Goal: Information Seeking & Learning: Learn about a topic

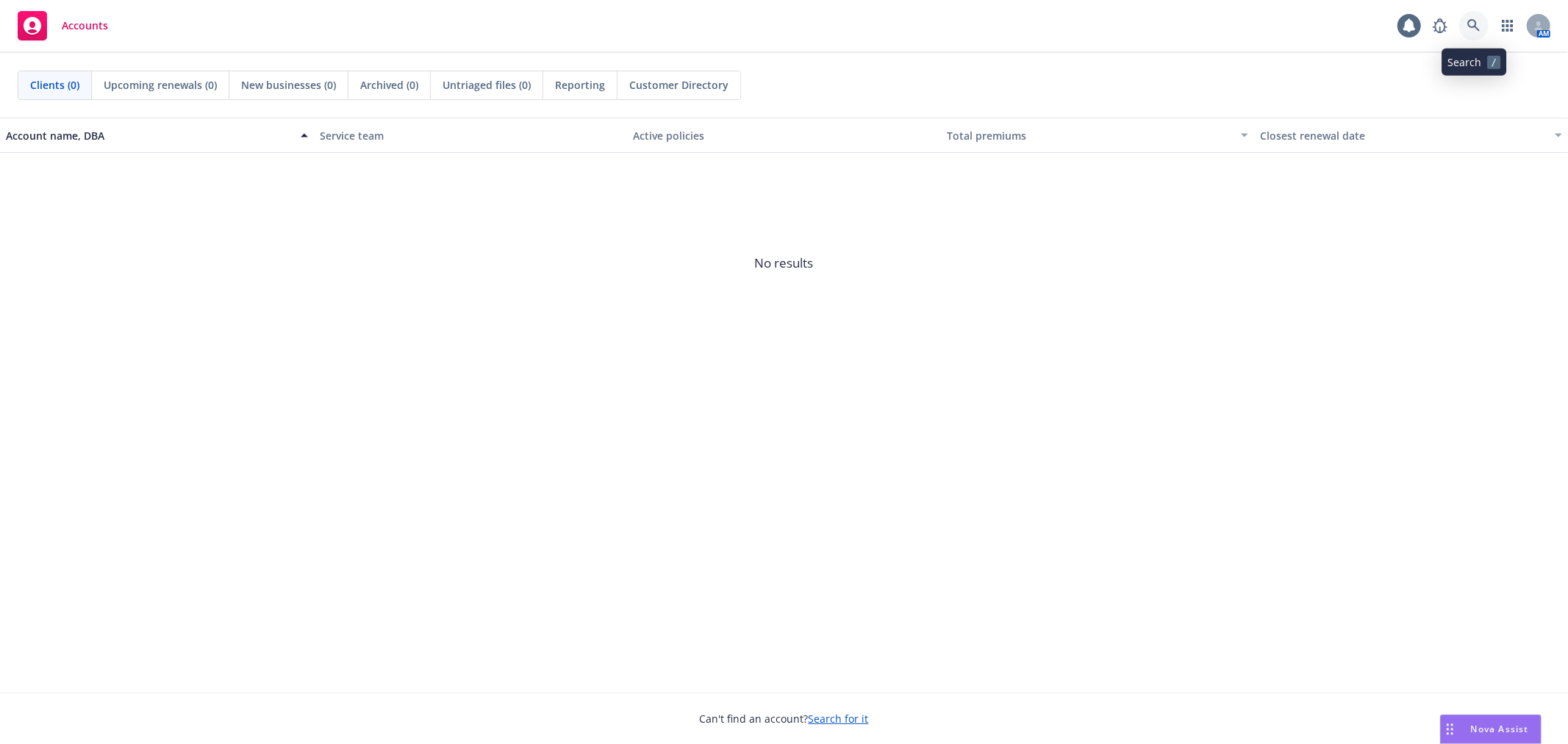
click at [1469, 30] on icon at bounding box center [1474, 26] width 13 height 13
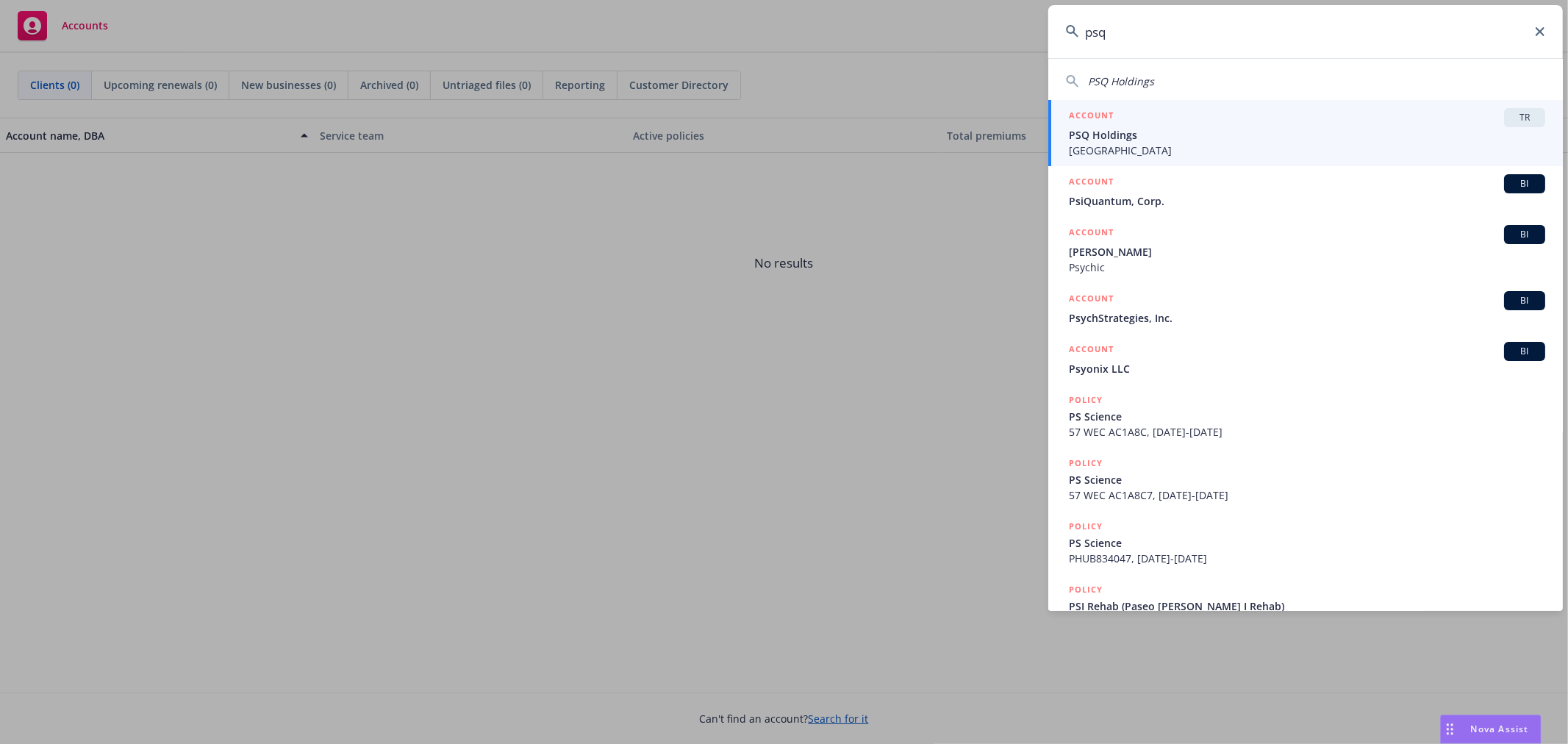
type input "psq"
click at [1518, 118] on span "TR" at bounding box center [1524, 118] width 30 height 13
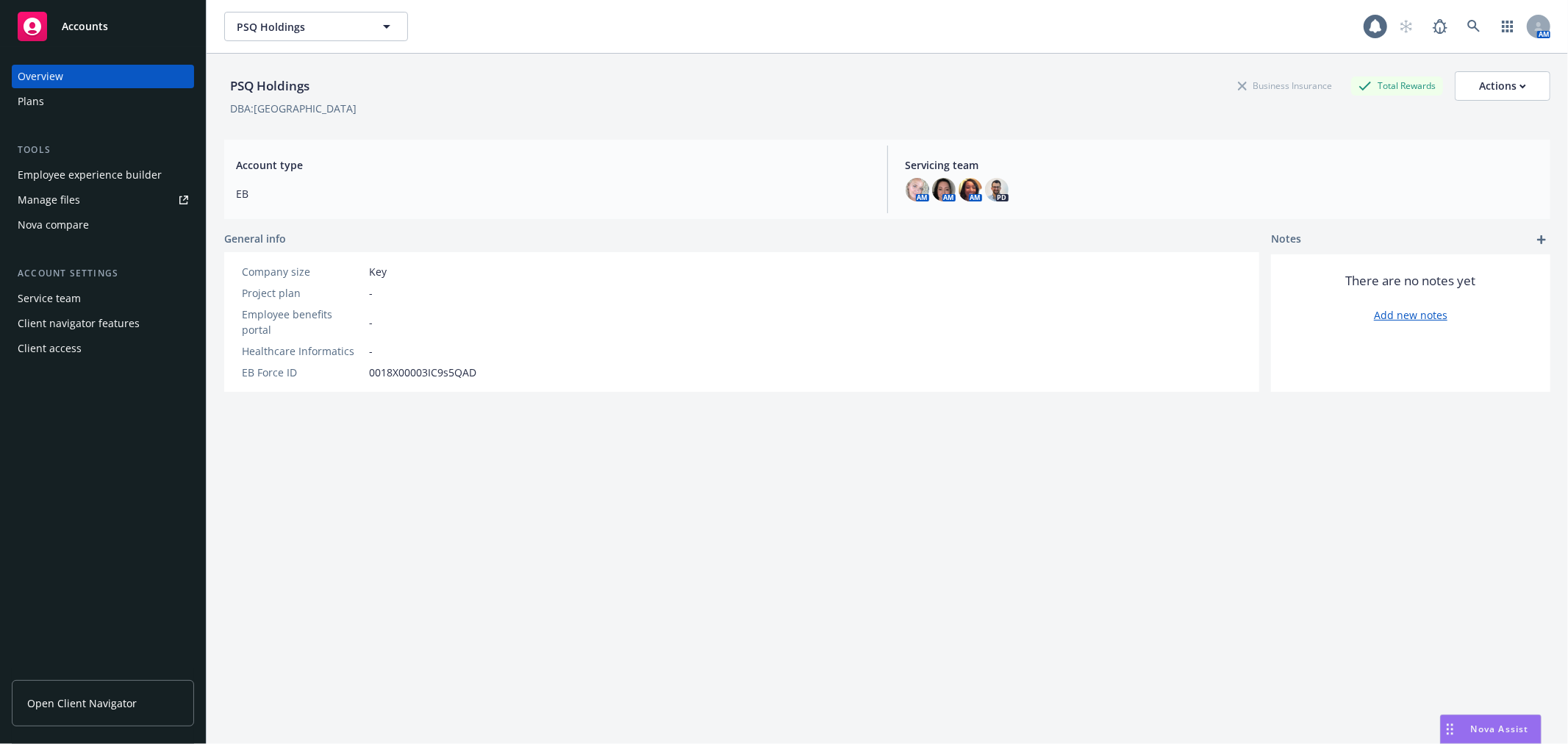
click at [62, 173] on div "Employee experience builder" at bounding box center [89, 175] width 144 height 24
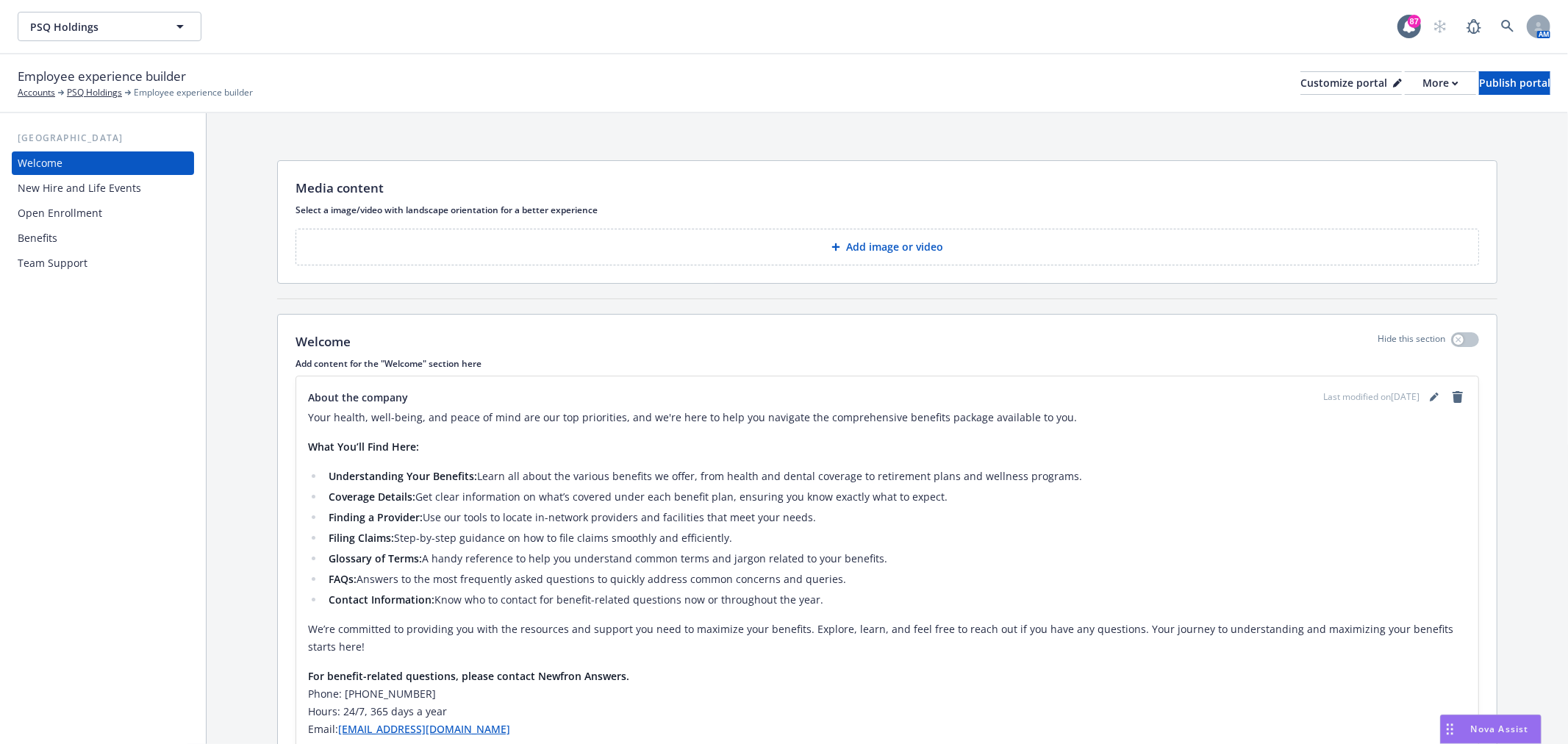
click at [57, 240] on div "Benefits" at bounding box center [102, 238] width 170 height 24
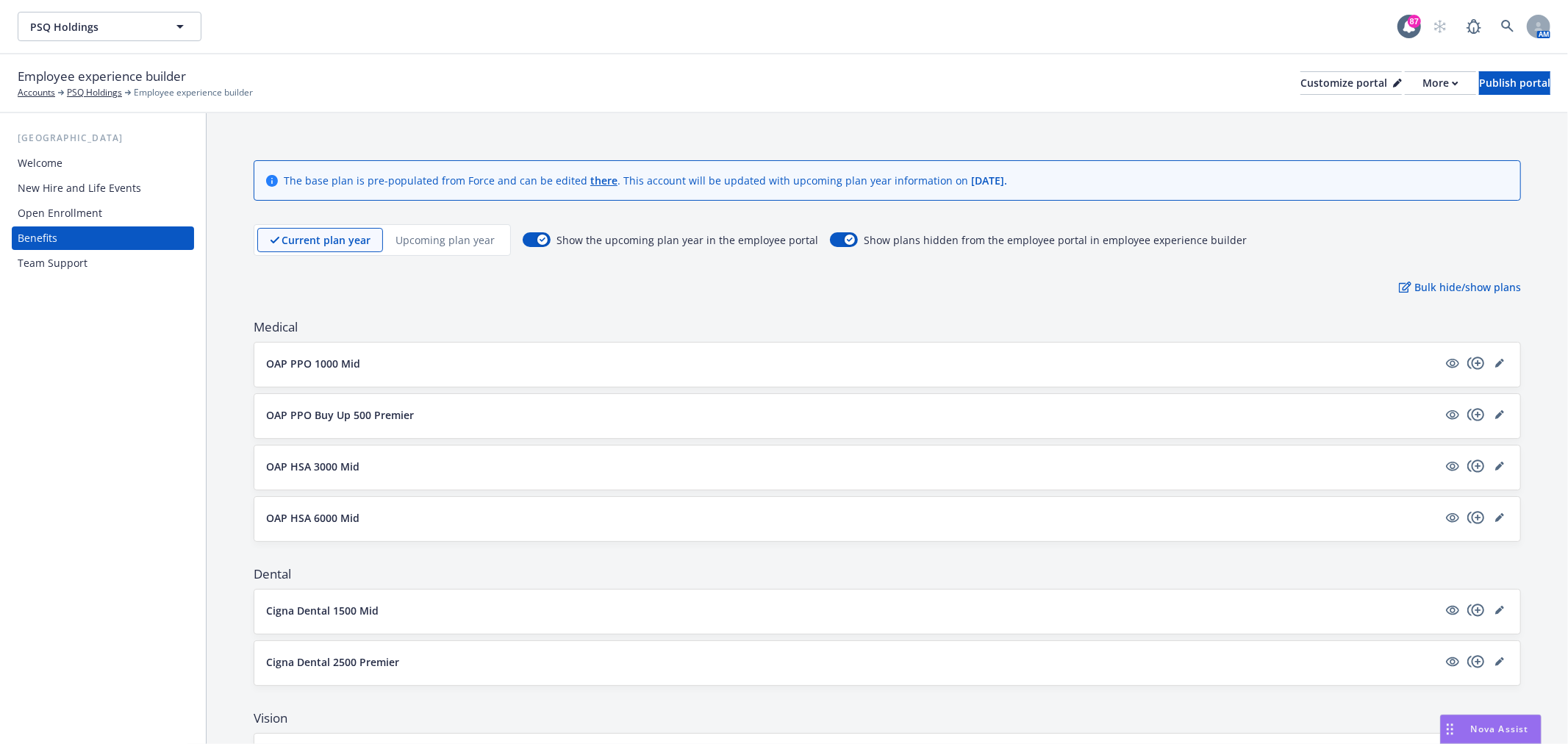
click at [420, 241] on p "Upcoming plan year" at bounding box center [445, 240] width 99 height 15
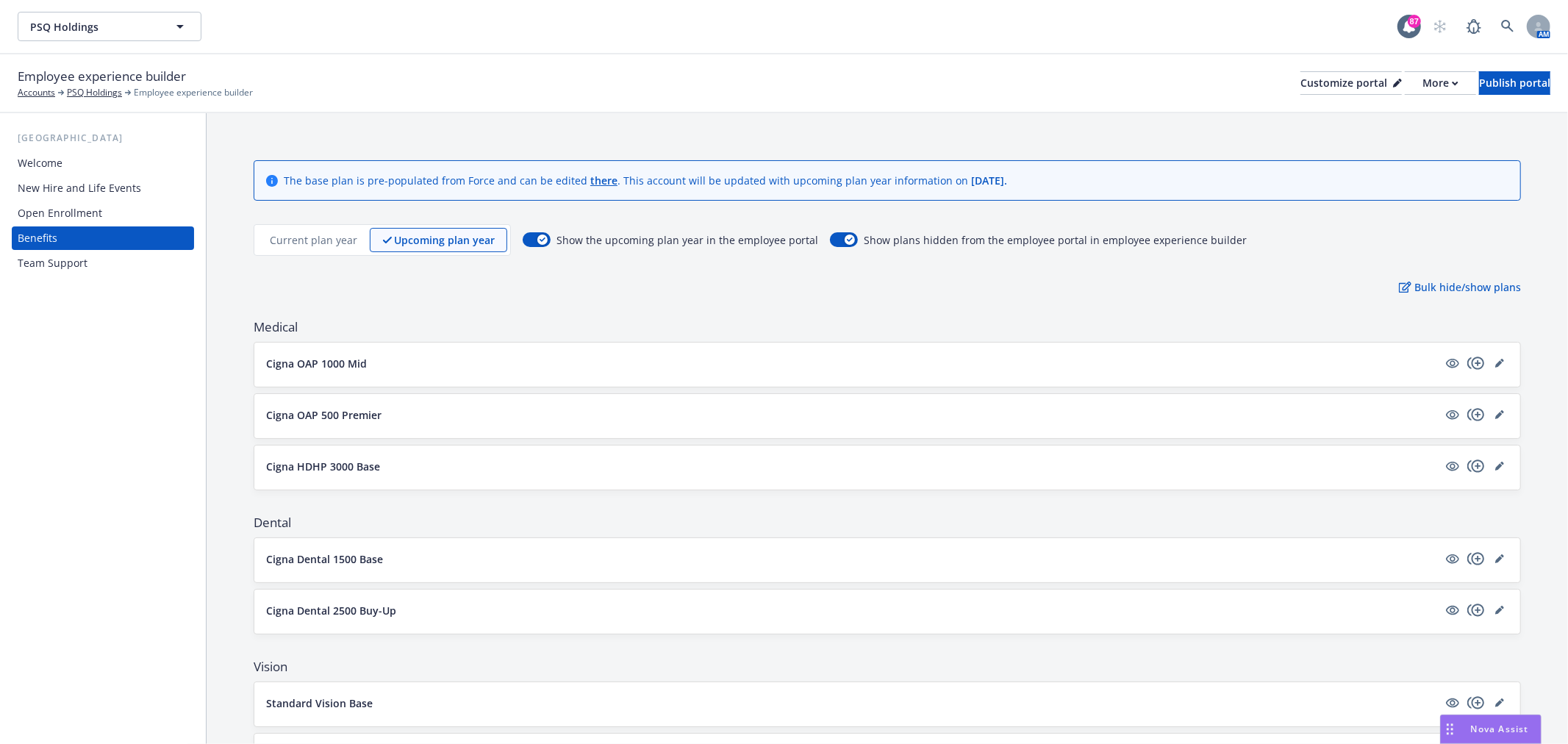
click at [326, 232] on p "Current plan year" at bounding box center [313, 240] width 87 height 15
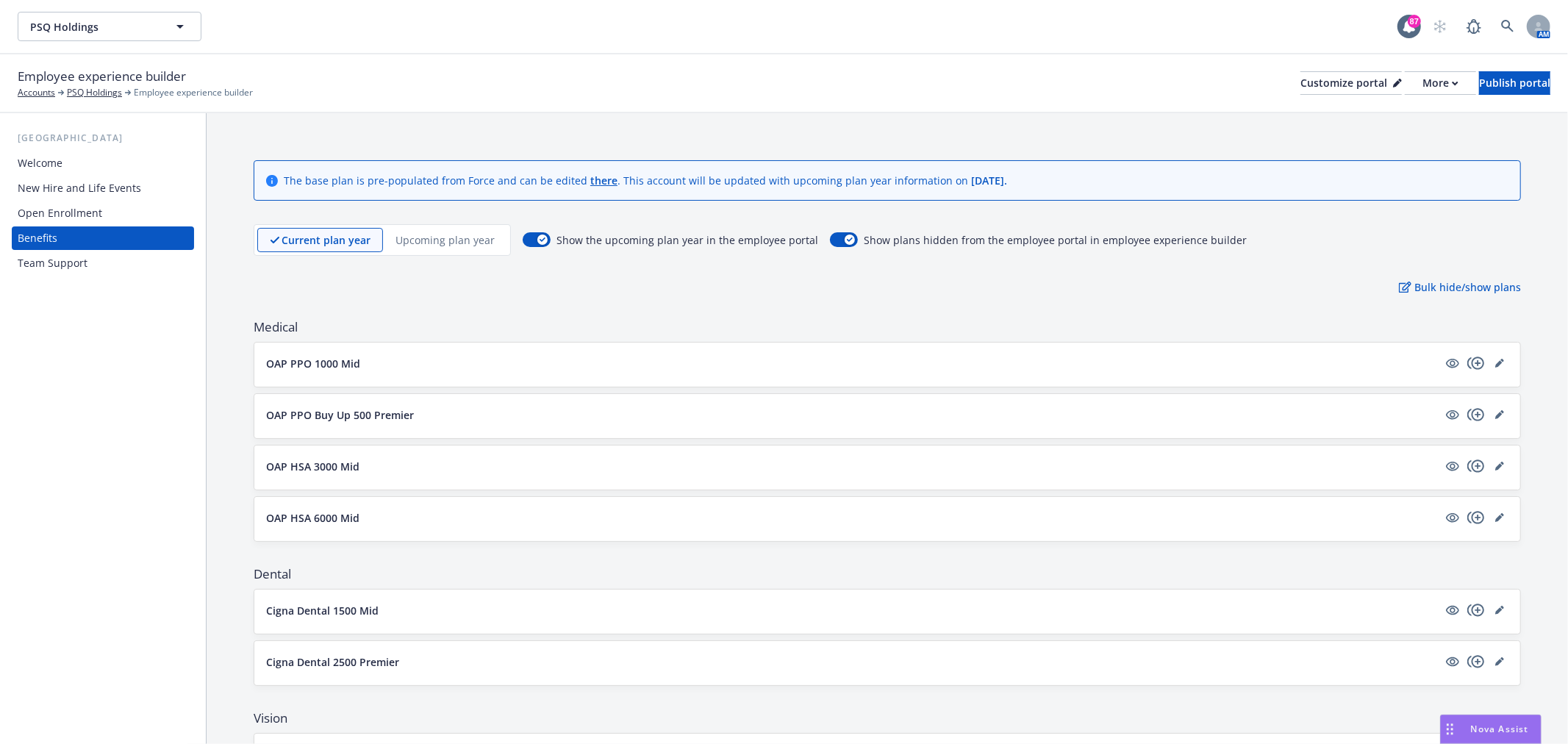
click at [443, 243] on p "Upcoming plan year" at bounding box center [445, 240] width 99 height 15
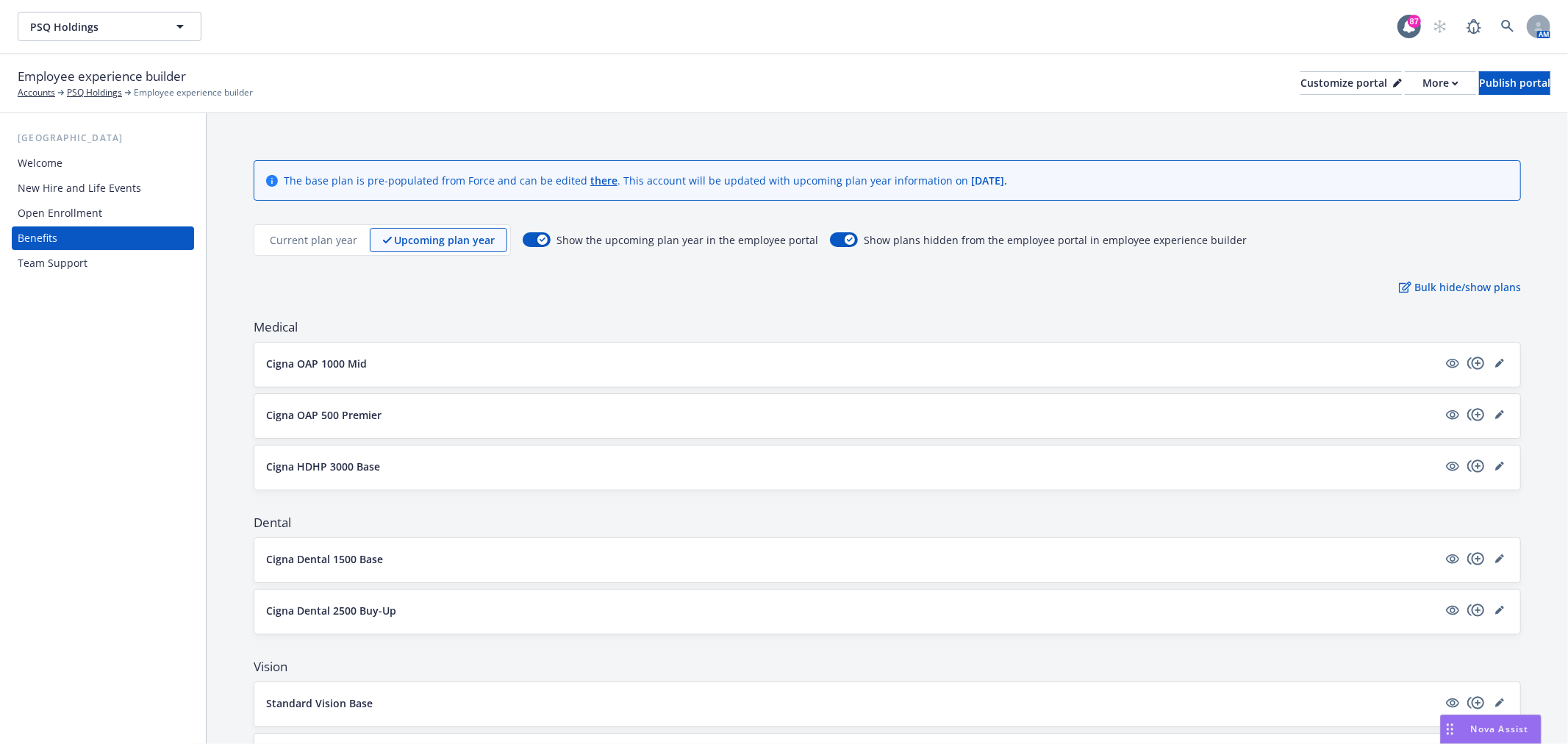
click at [318, 239] on p "Current plan year" at bounding box center [313, 240] width 87 height 15
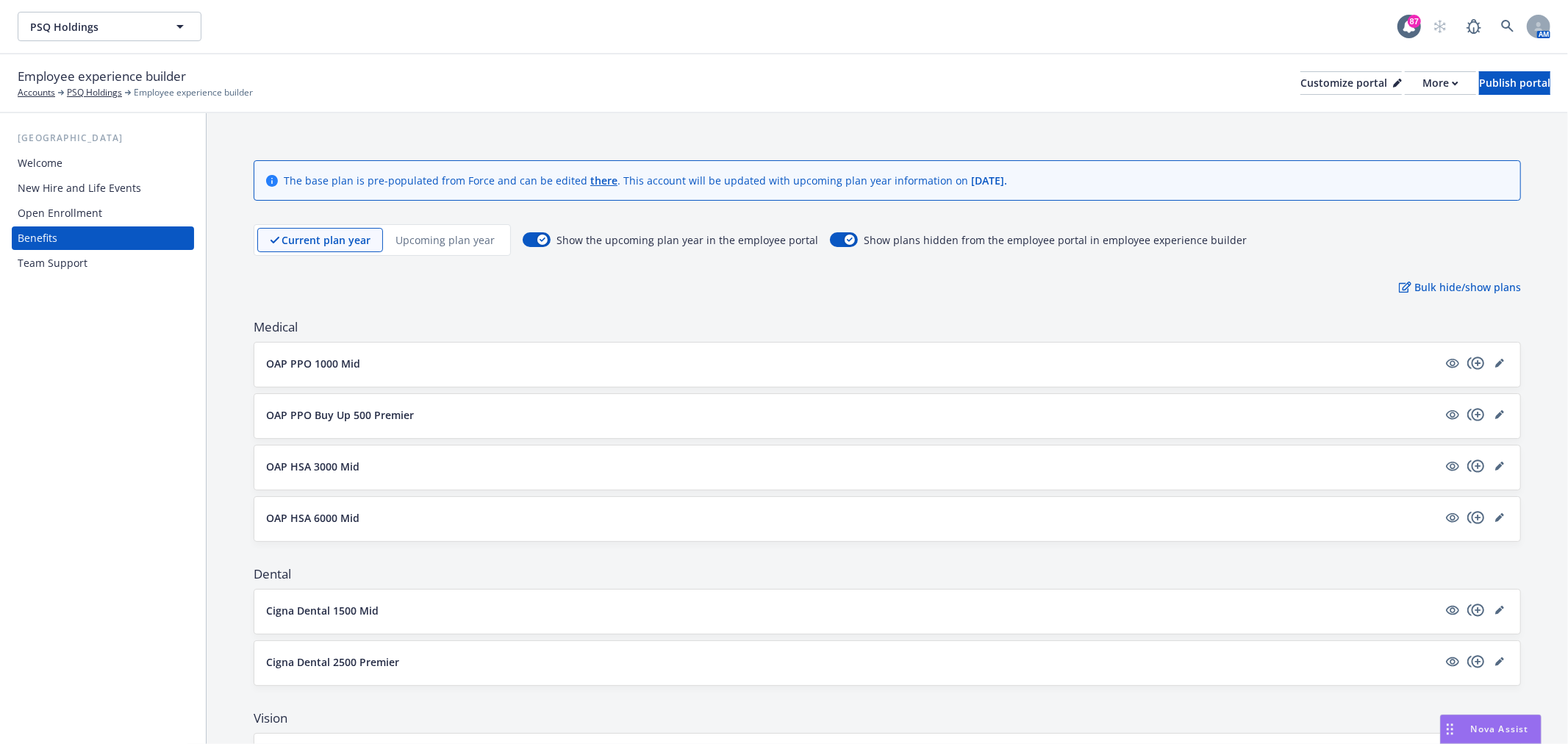
click at [427, 243] on p "Upcoming plan year" at bounding box center [445, 240] width 99 height 15
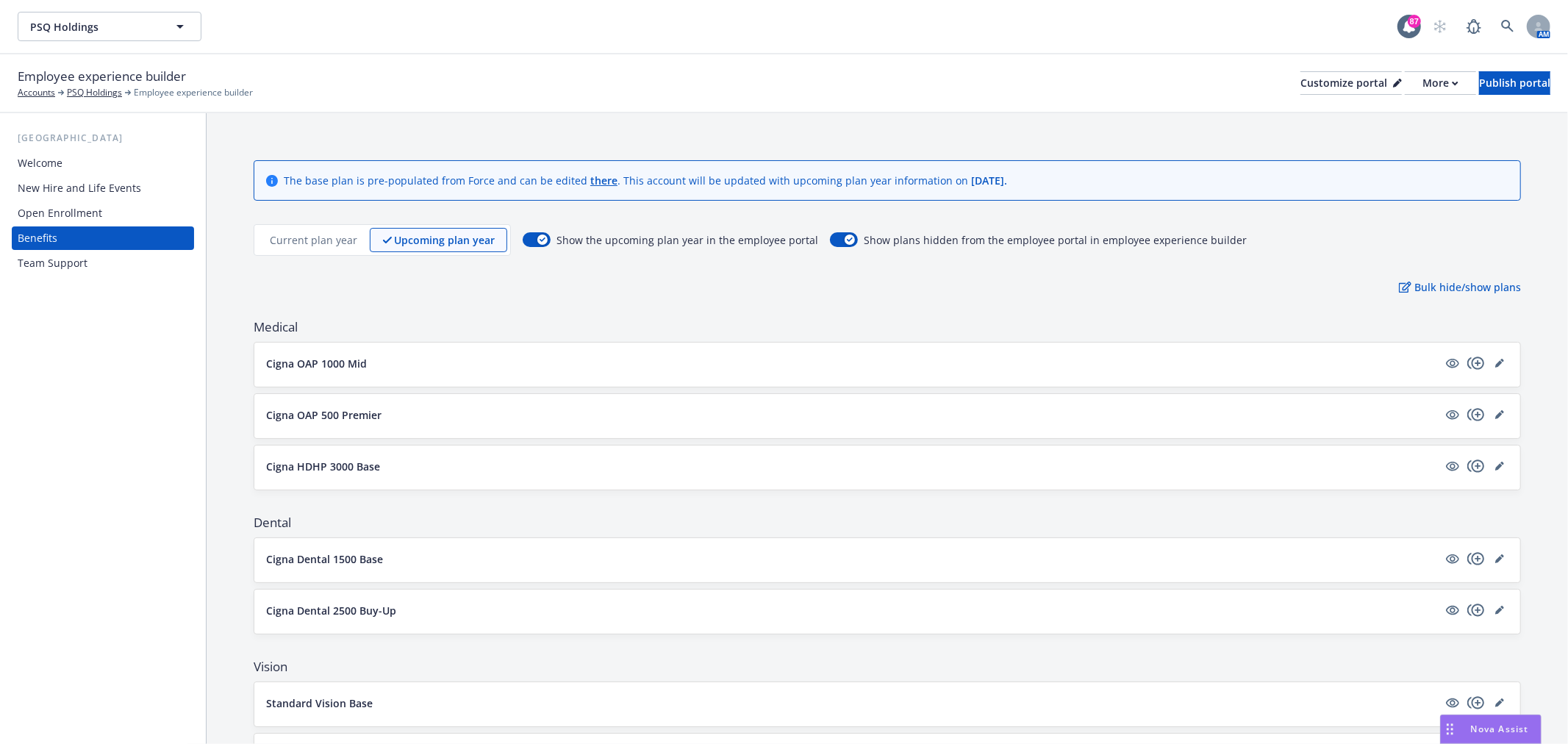
click at [298, 229] on div "Current plan year" at bounding box center [314, 239] width 113 height 24
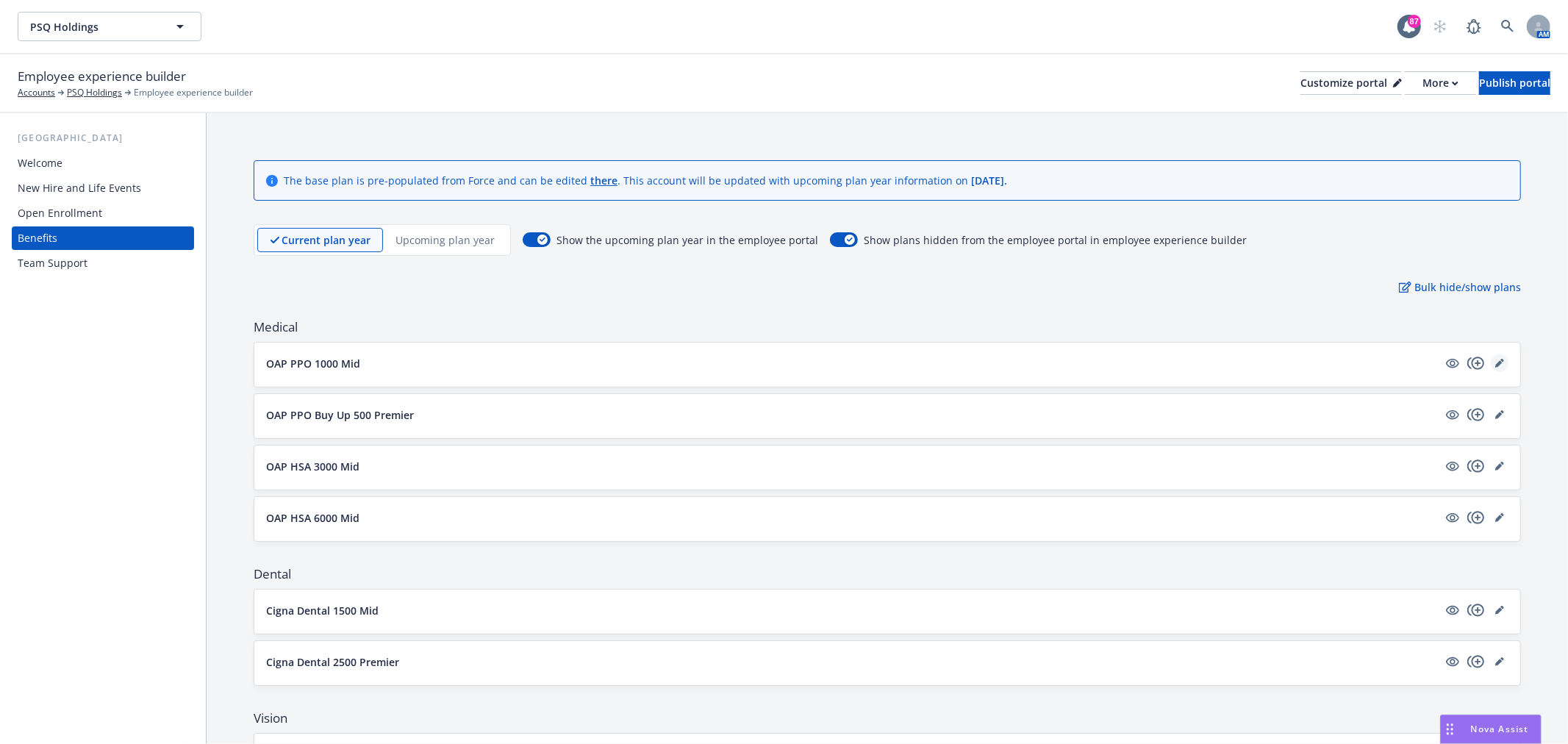
click at [1495, 359] on icon "editPencil" at bounding box center [1499, 362] width 9 height 9
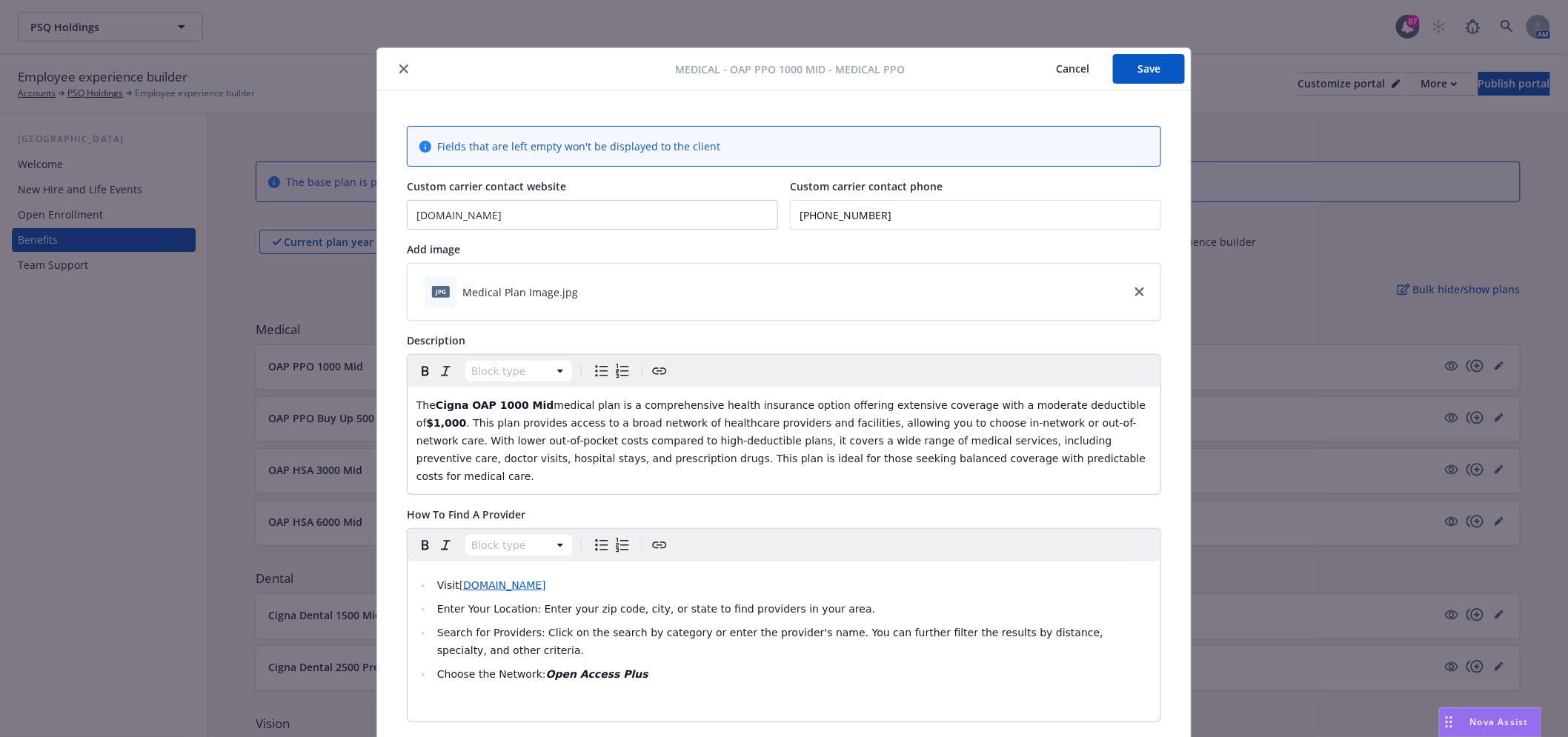
click at [395, 72] on button "close" at bounding box center [404, 68] width 17 height 17
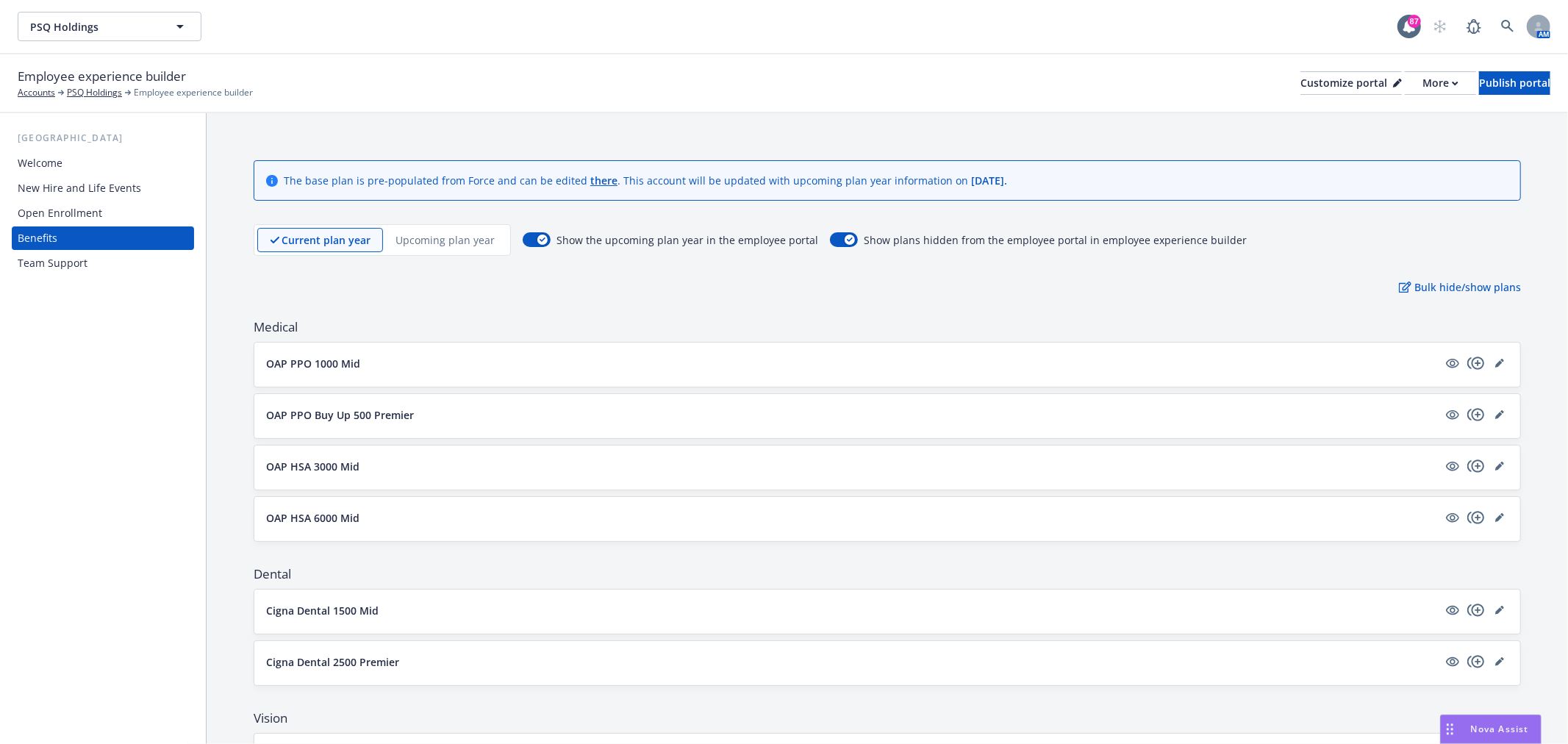
click at [458, 376] on div "OAP PPO 1000 Mid" at bounding box center [887, 364] width 1266 height 44
click at [456, 369] on button "OAP PPO 1000 Mid" at bounding box center [851, 363] width 1172 height 15
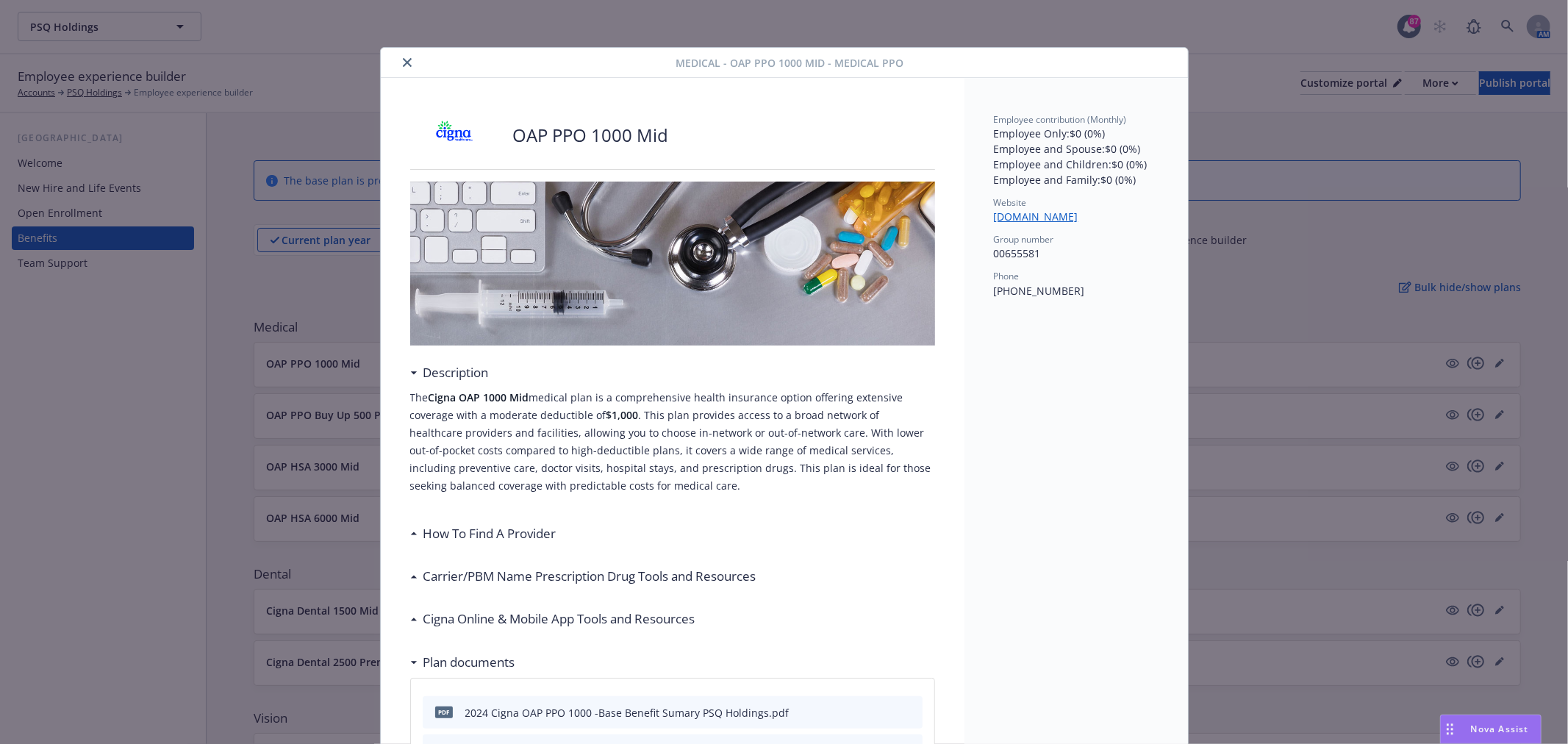
click at [405, 58] on icon "close" at bounding box center [407, 62] width 9 height 9
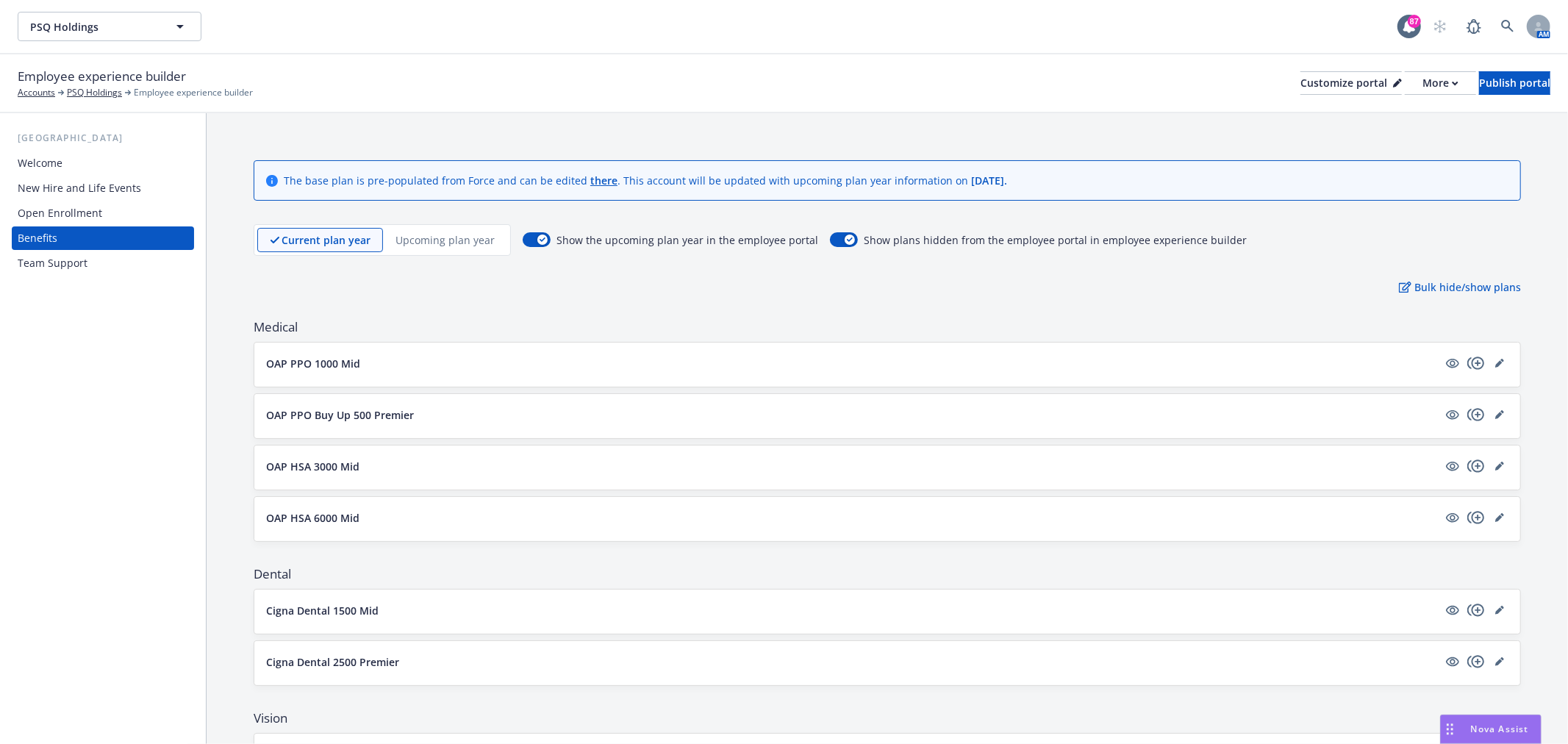
click at [427, 233] on p "Upcoming plan year" at bounding box center [445, 240] width 99 height 15
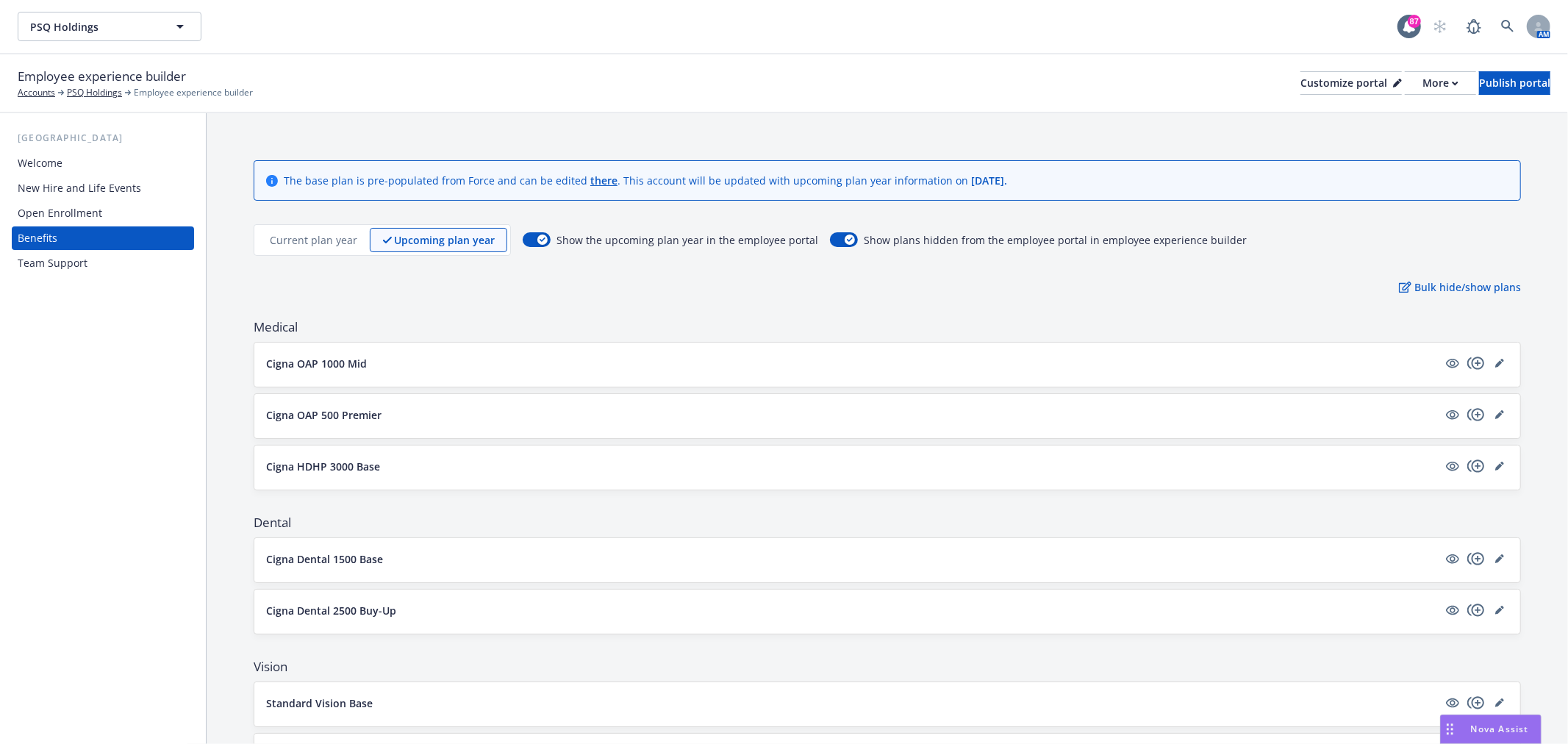
click at [405, 363] on button "Cigna OAP 1000 Mid" at bounding box center [851, 363] width 1172 height 15
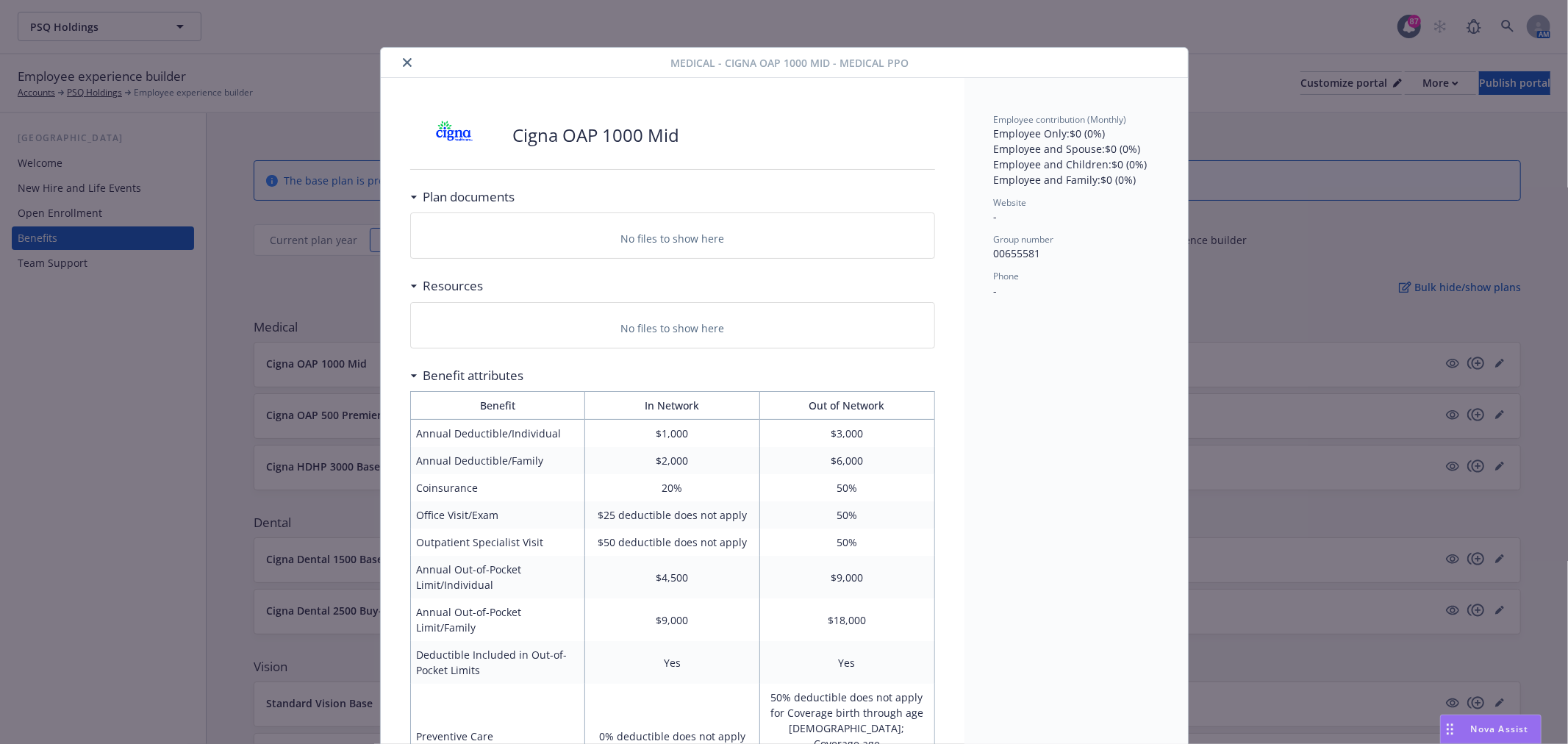
scroll to position [44, 0]
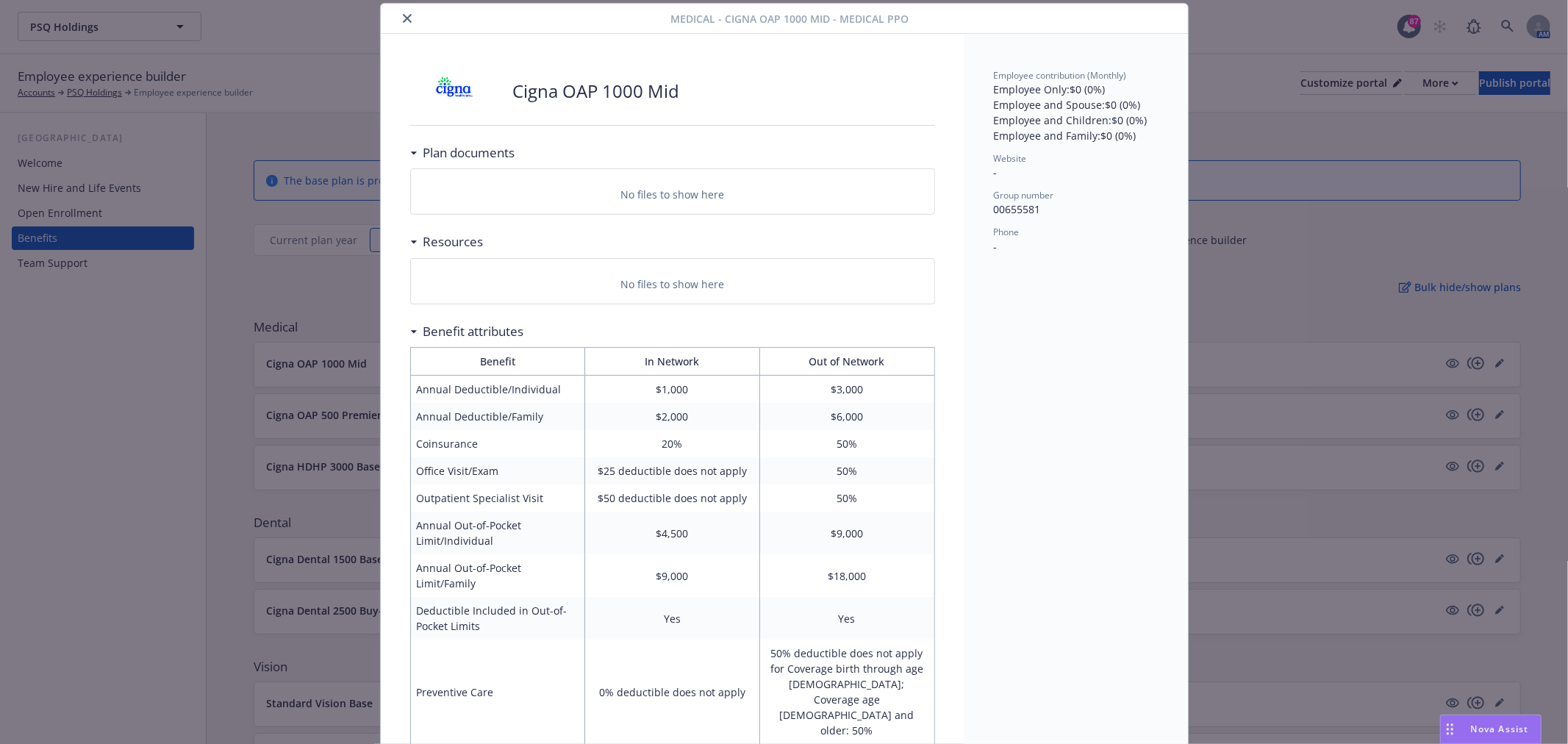
click at [403, 15] on icon "close" at bounding box center [407, 18] width 9 height 9
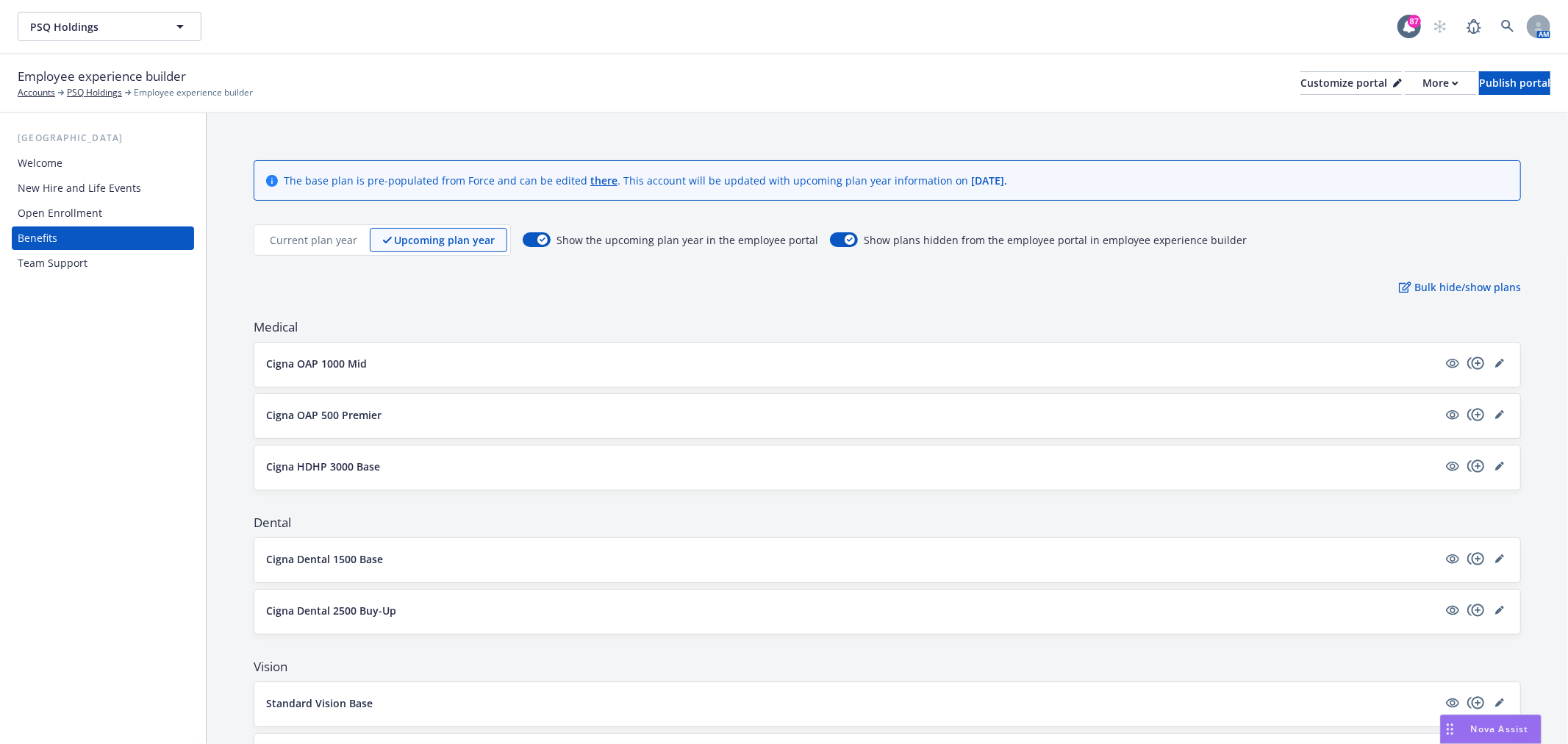
click at [325, 240] on p "Current plan year" at bounding box center [313, 240] width 87 height 15
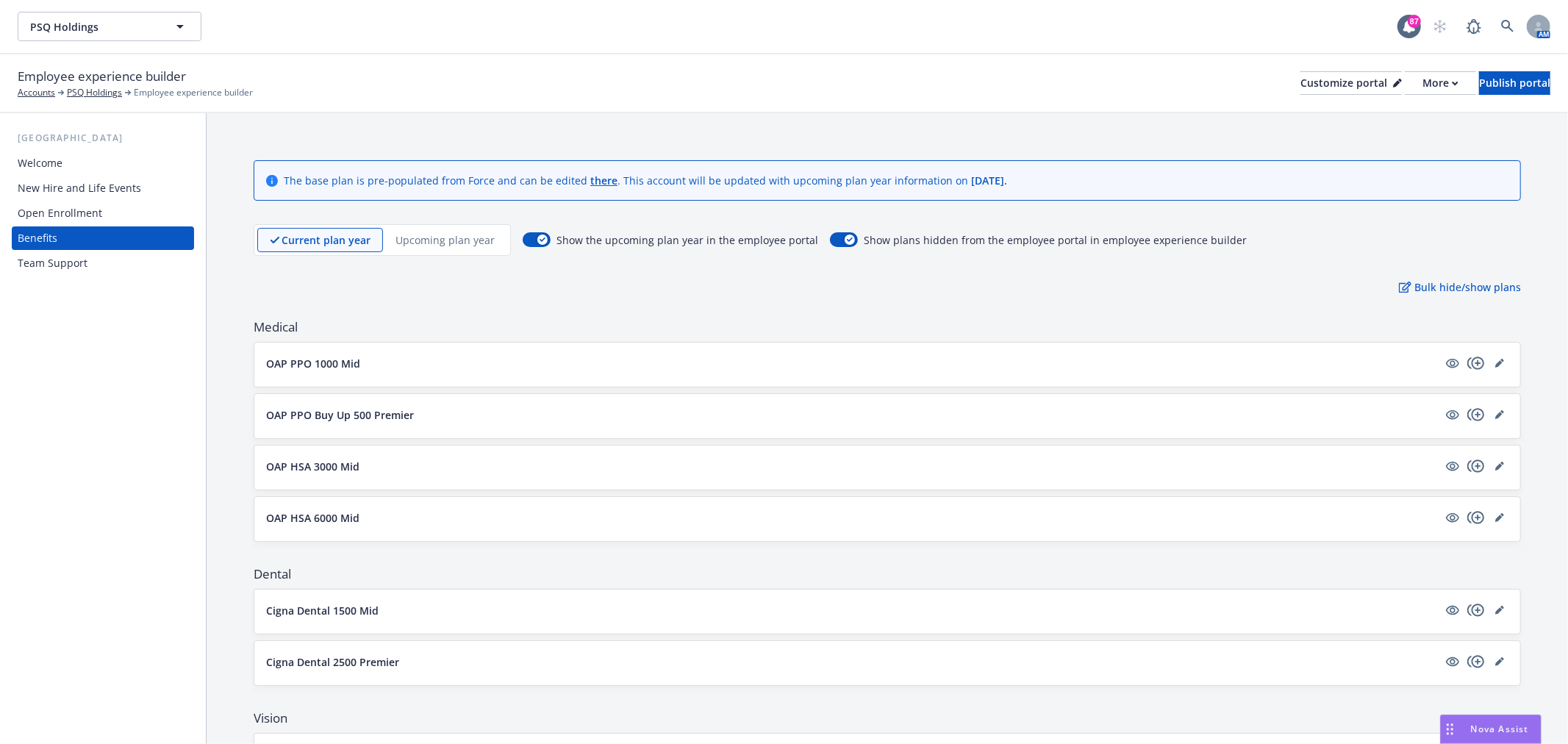
click at [400, 357] on button "OAP PPO 1000 Mid" at bounding box center [851, 363] width 1172 height 15
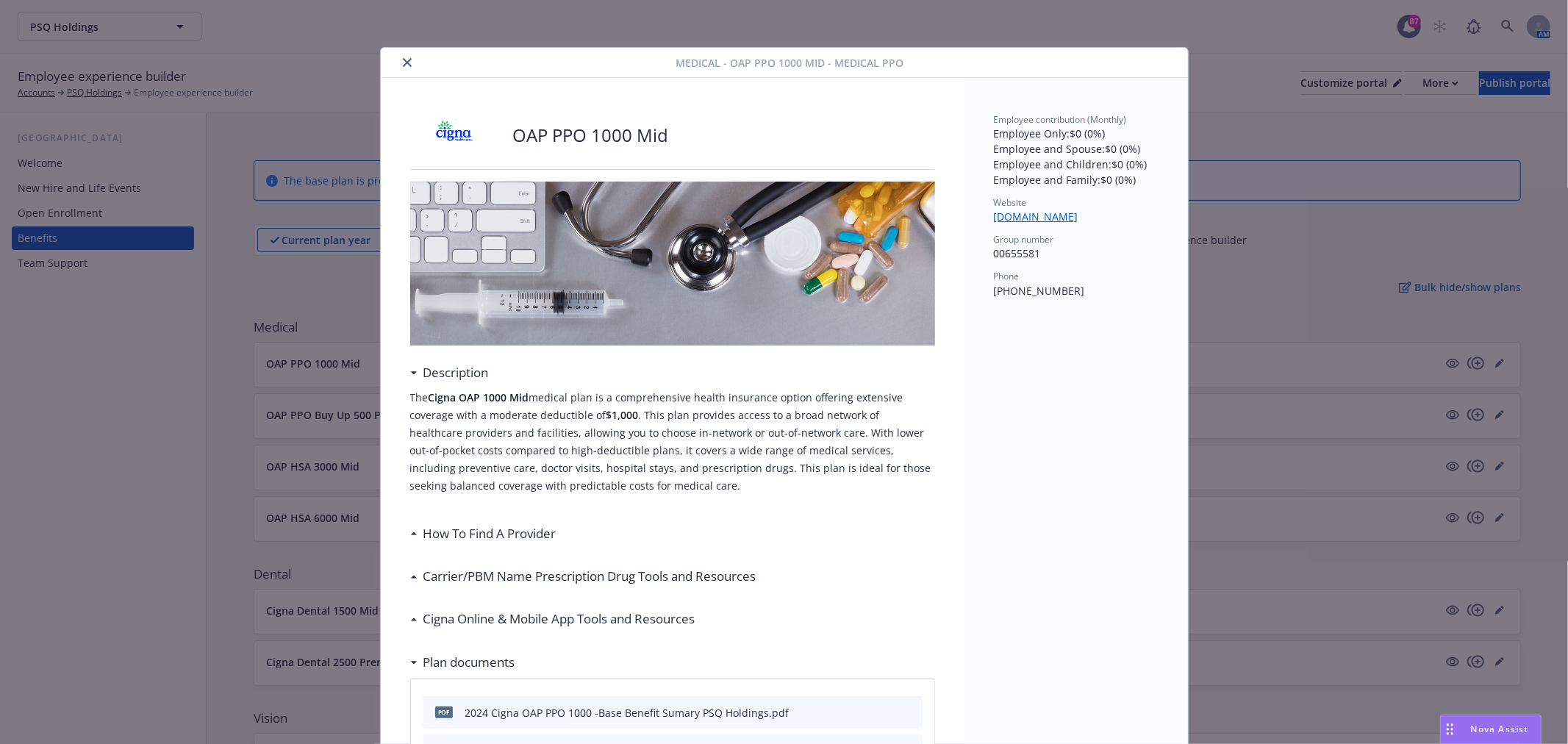
scroll to position [44, 0]
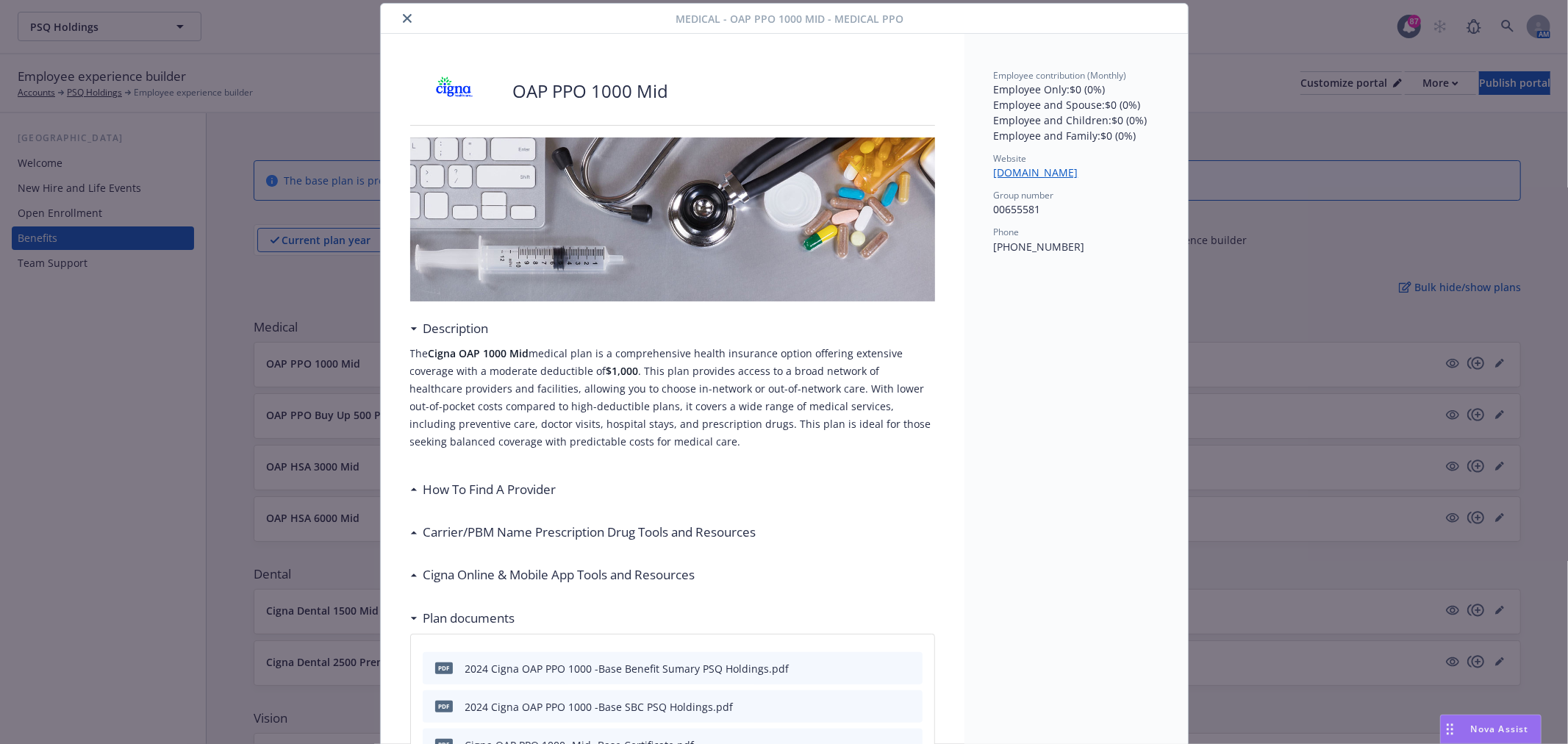
click at [398, 11] on button "close" at bounding box center [407, 18] width 17 height 17
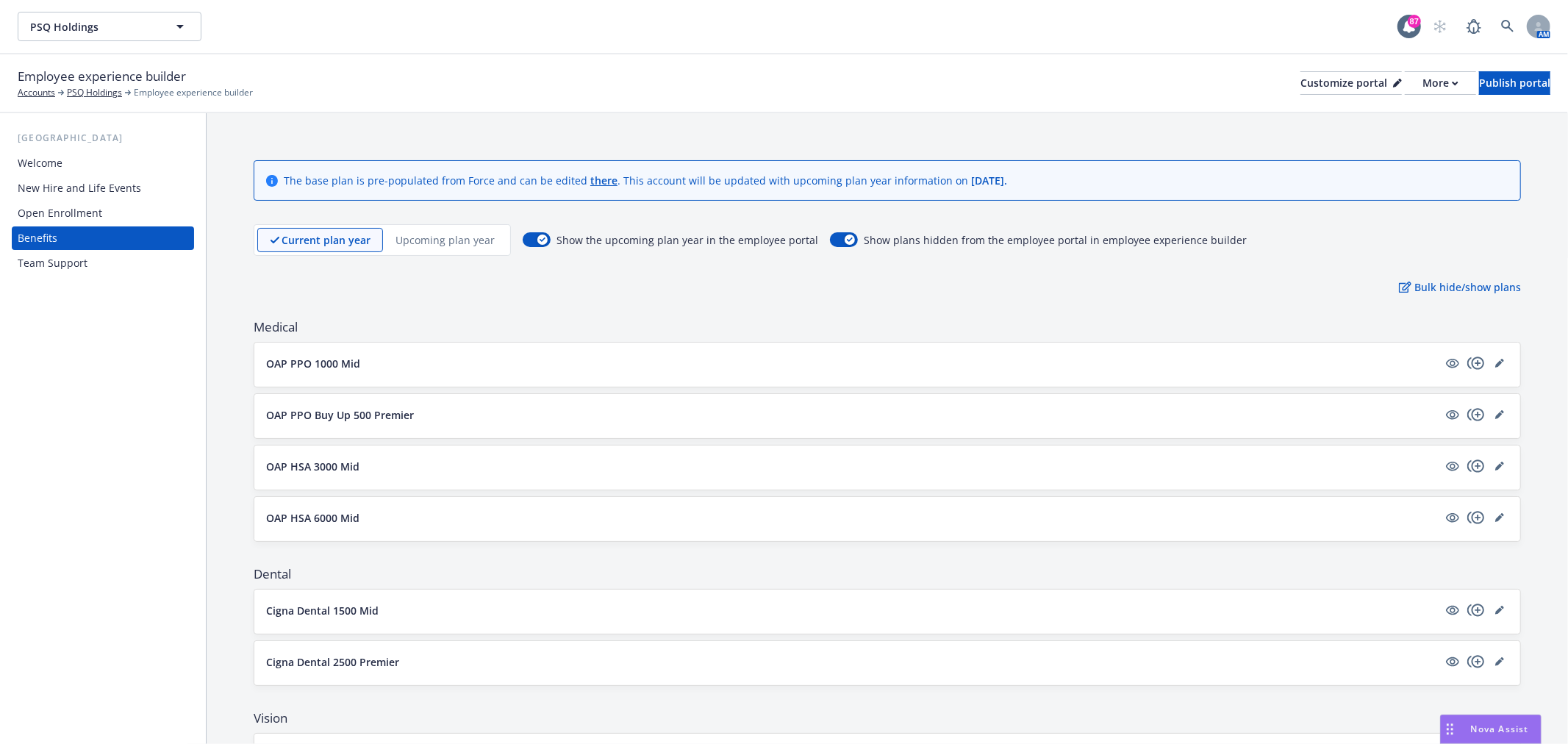
click at [439, 248] on div "Upcoming plan year" at bounding box center [445, 239] width 124 height 24
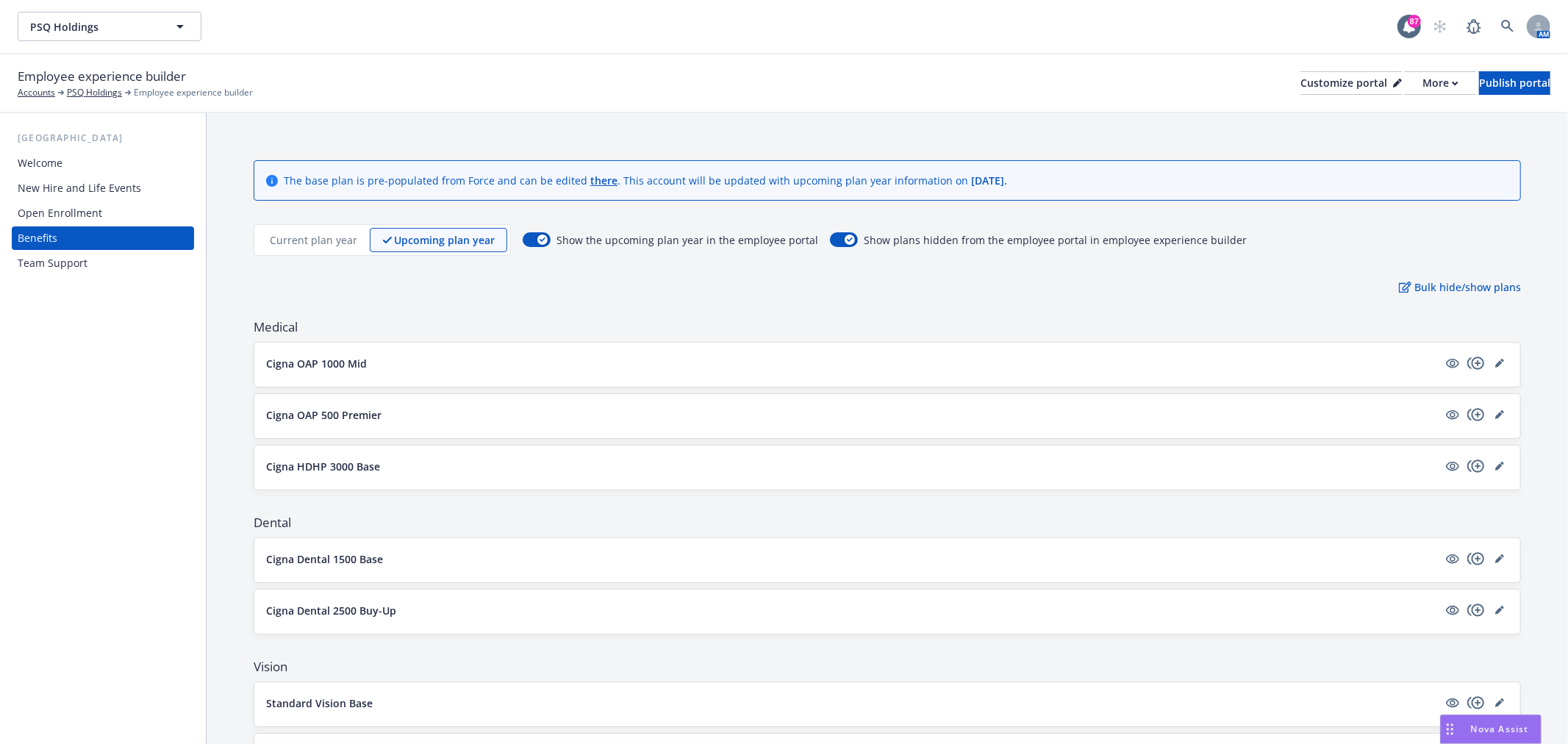
click at [465, 356] on button "Cigna OAP 1000 Mid" at bounding box center [851, 363] width 1172 height 15
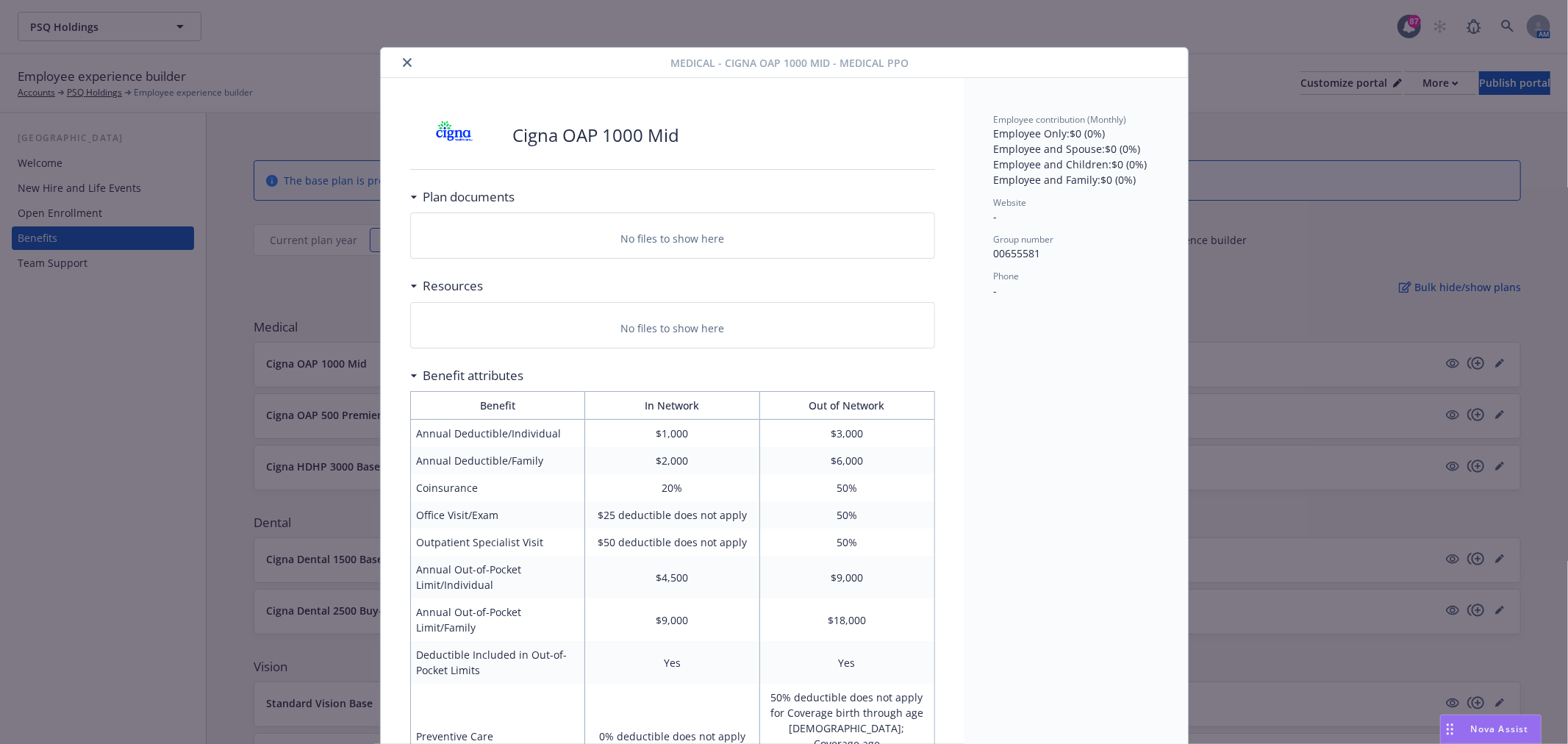
scroll to position [44, 0]
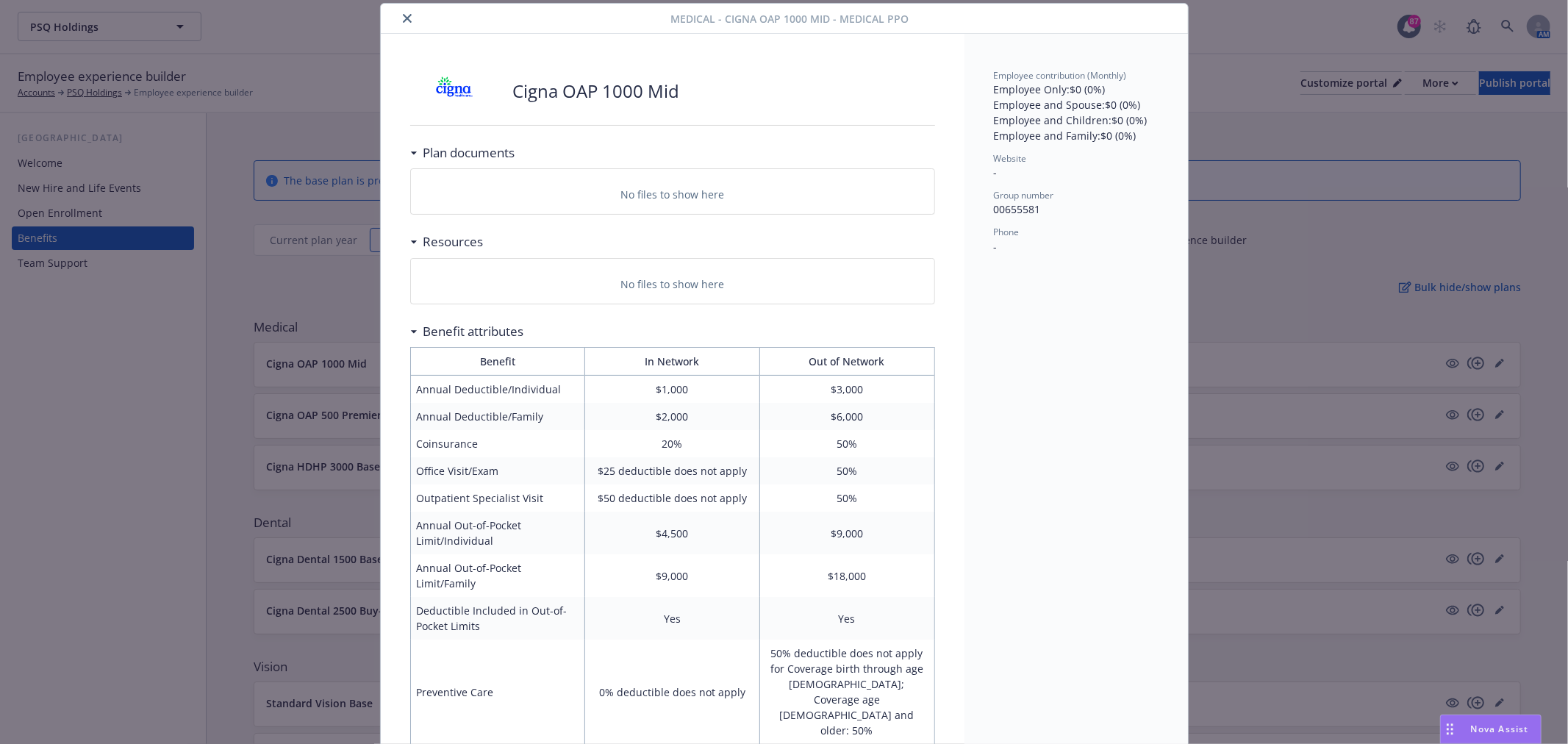
click at [405, 11] on button "close" at bounding box center [407, 18] width 17 height 17
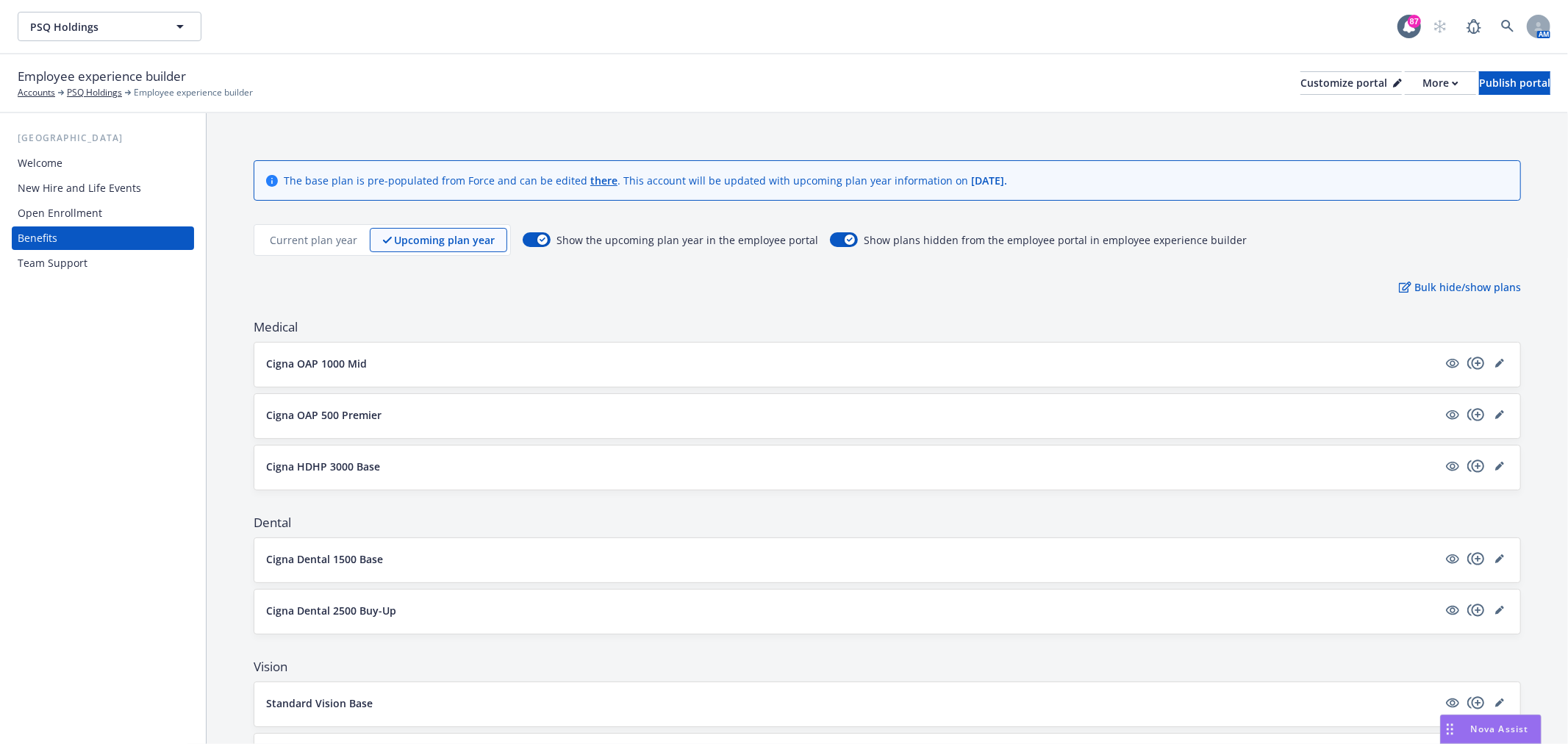
click at [319, 243] on p "Current plan year" at bounding box center [313, 240] width 87 height 15
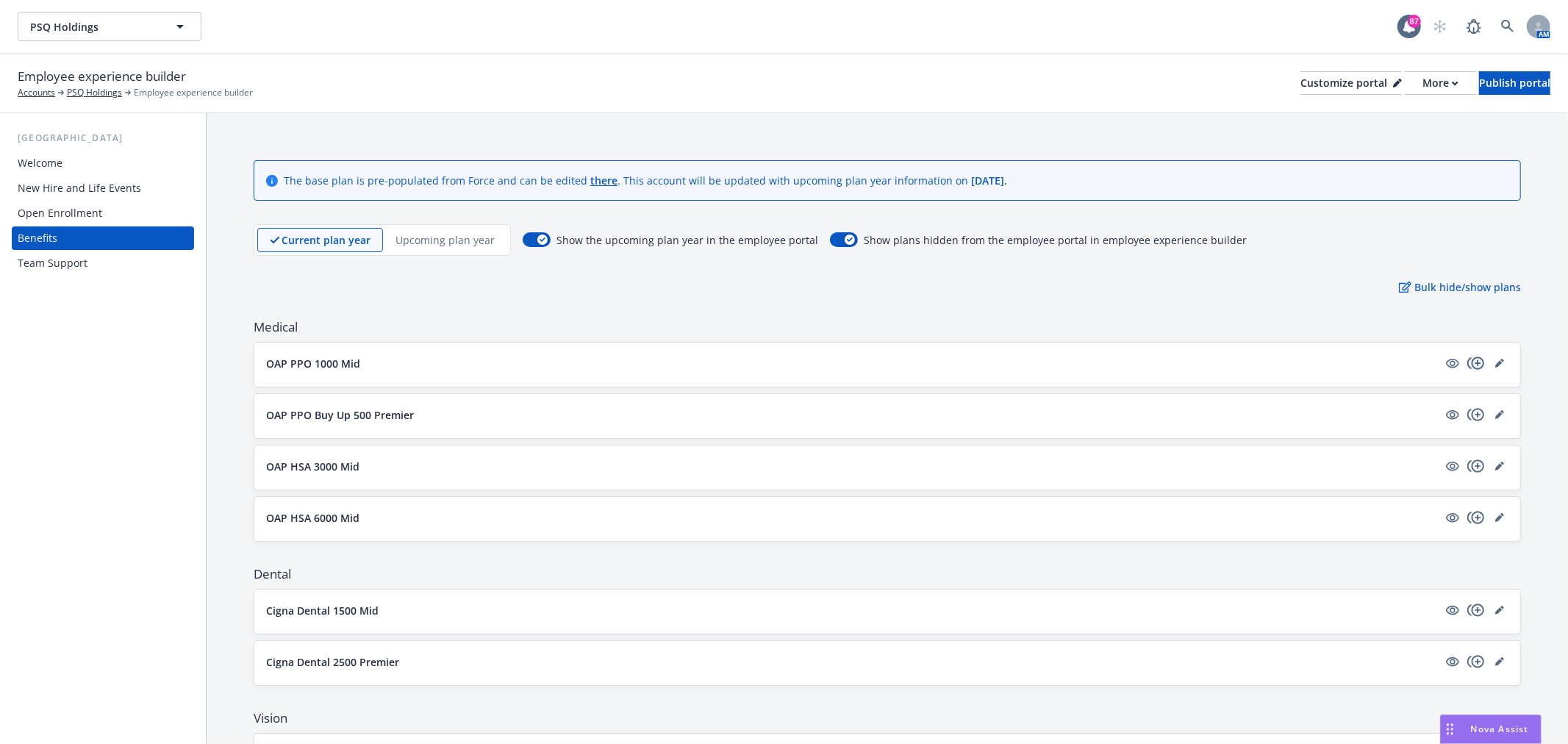
click at [1468, 359] on icon "copyPlus" at bounding box center [1476, 362] width 17 height 17
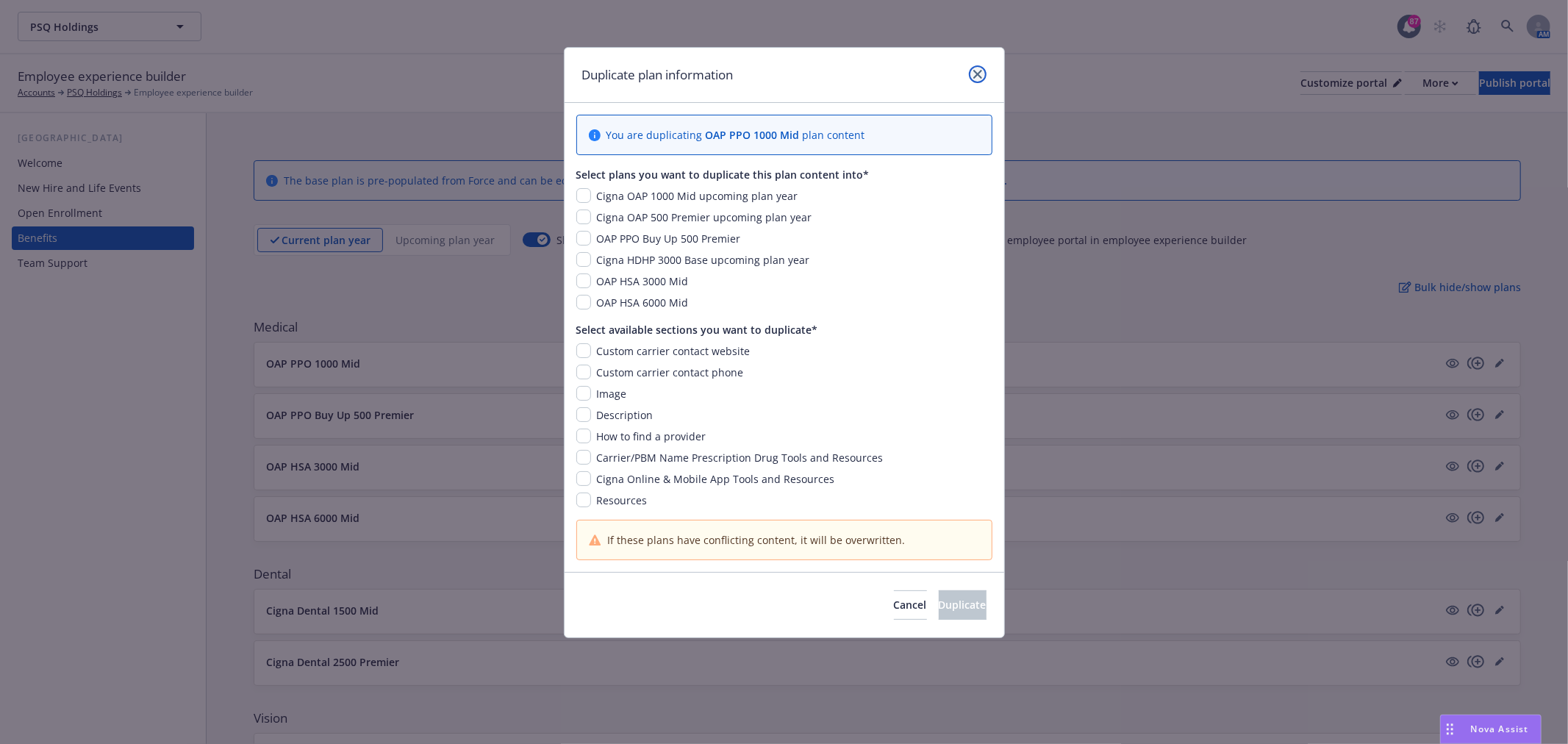
click at [973, 75] on icon "close" at bounding box center [977, 74] width 9 height 9
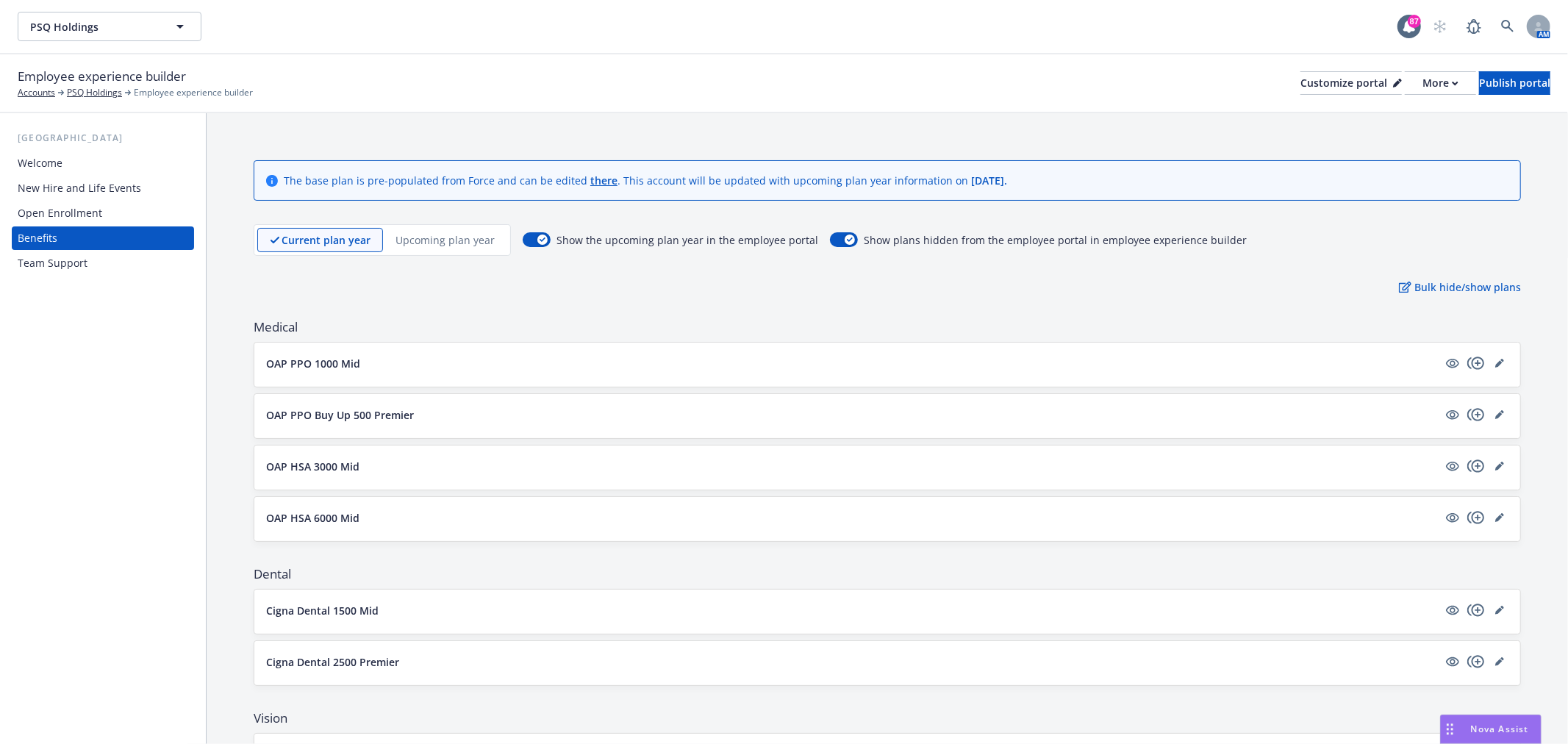
click at [414, 243] on p "Upcoming plan year" at bounding box center [445, 240] width 99 height 15
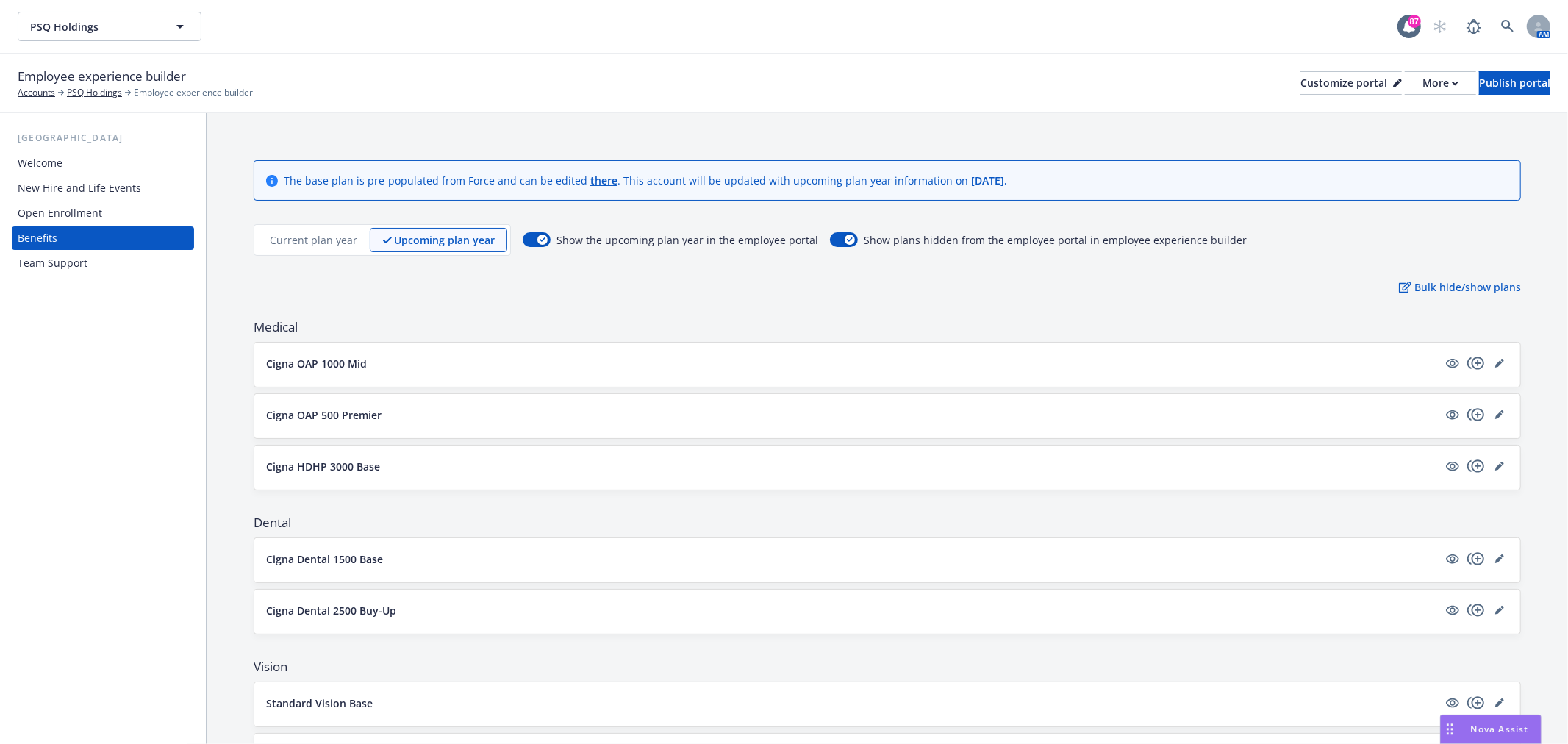
click at [303, 244] on p "Current plan year" at bounding box center [313, 240] width 87 height 15
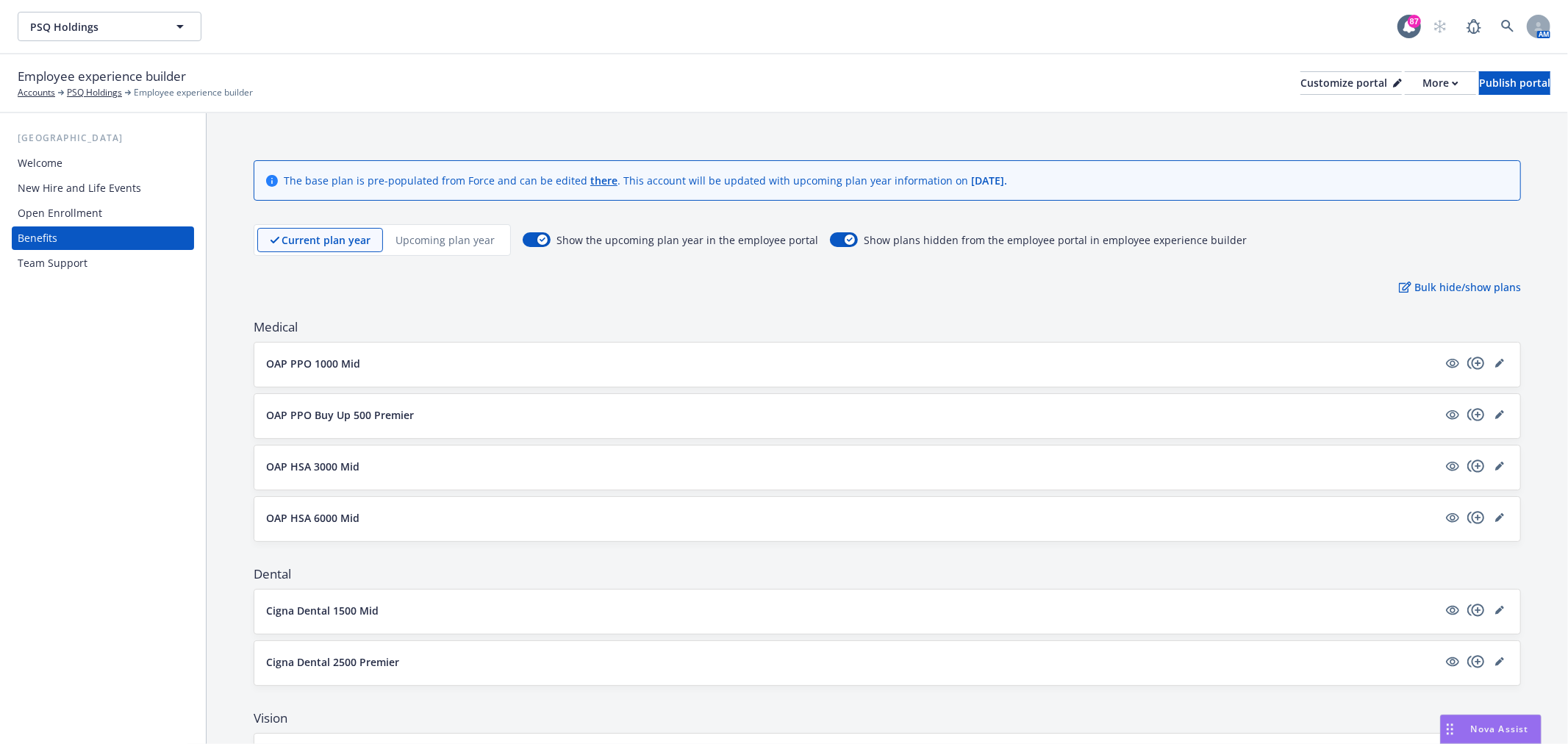
click at [435, 364] on button "OAP PPO 1000 Mid" at bounding box center [851, 363] width 1172 height 15
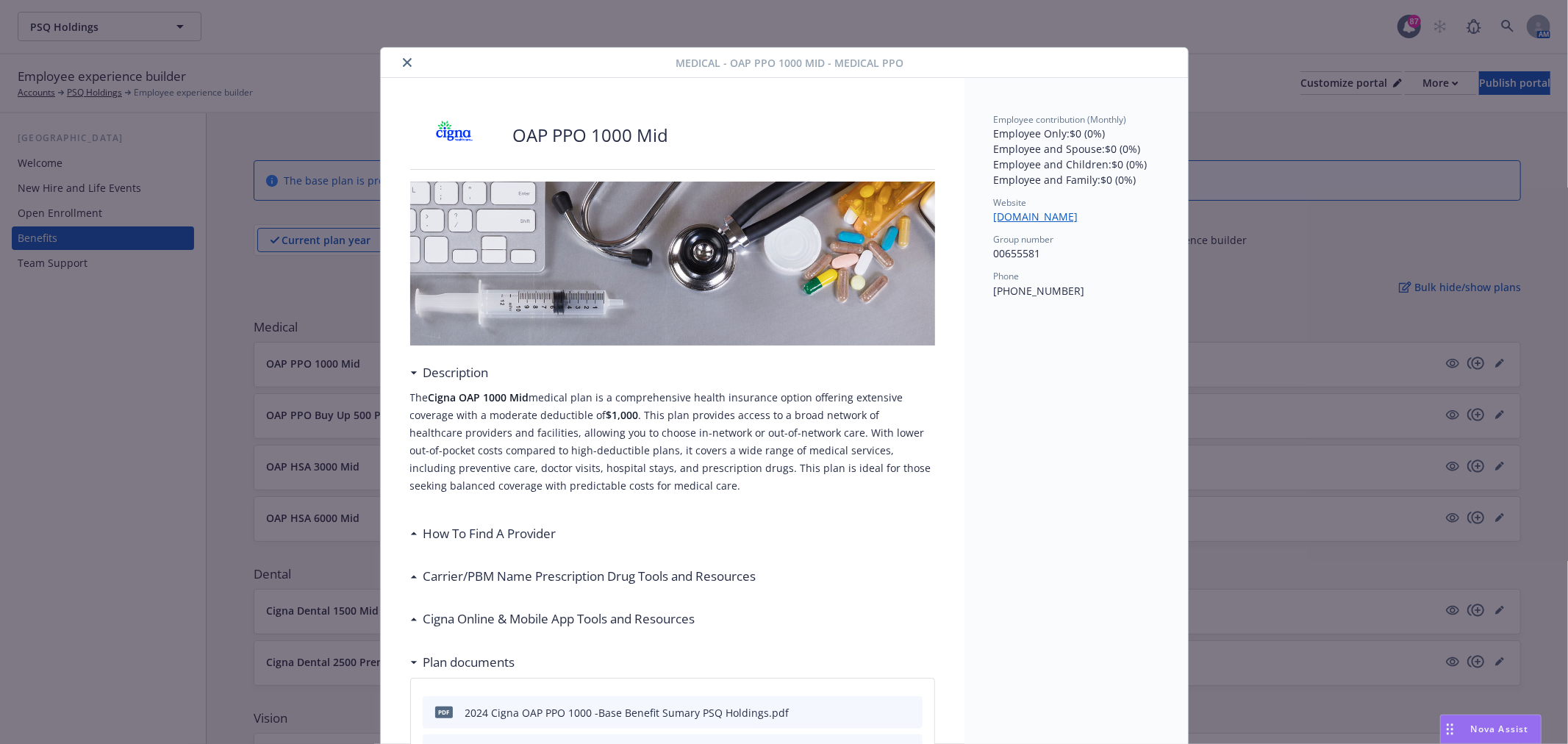
scroll to position [44, 0]
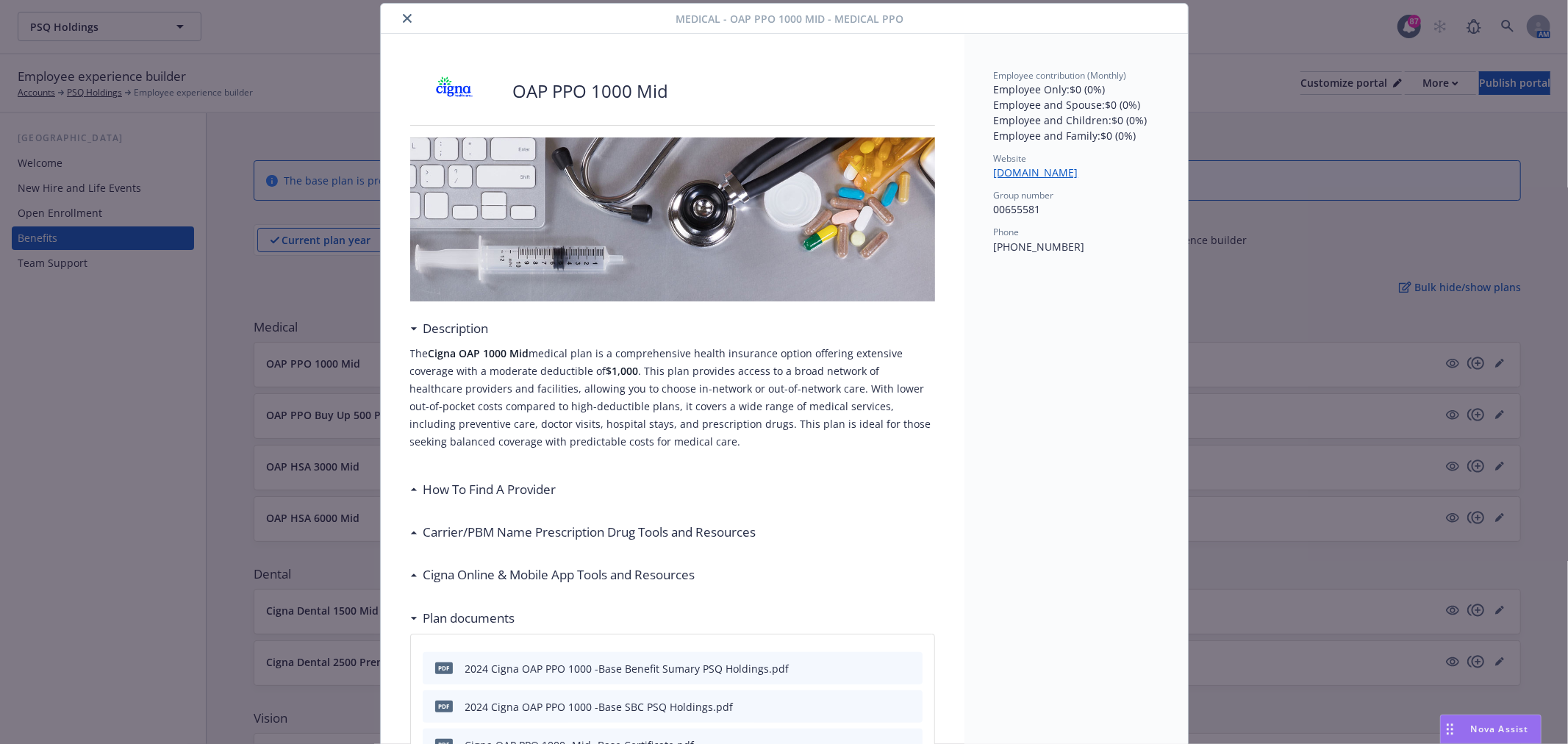
click at [403, 19] on icon "close" at bounding box center [407, 18] width 9 height 9
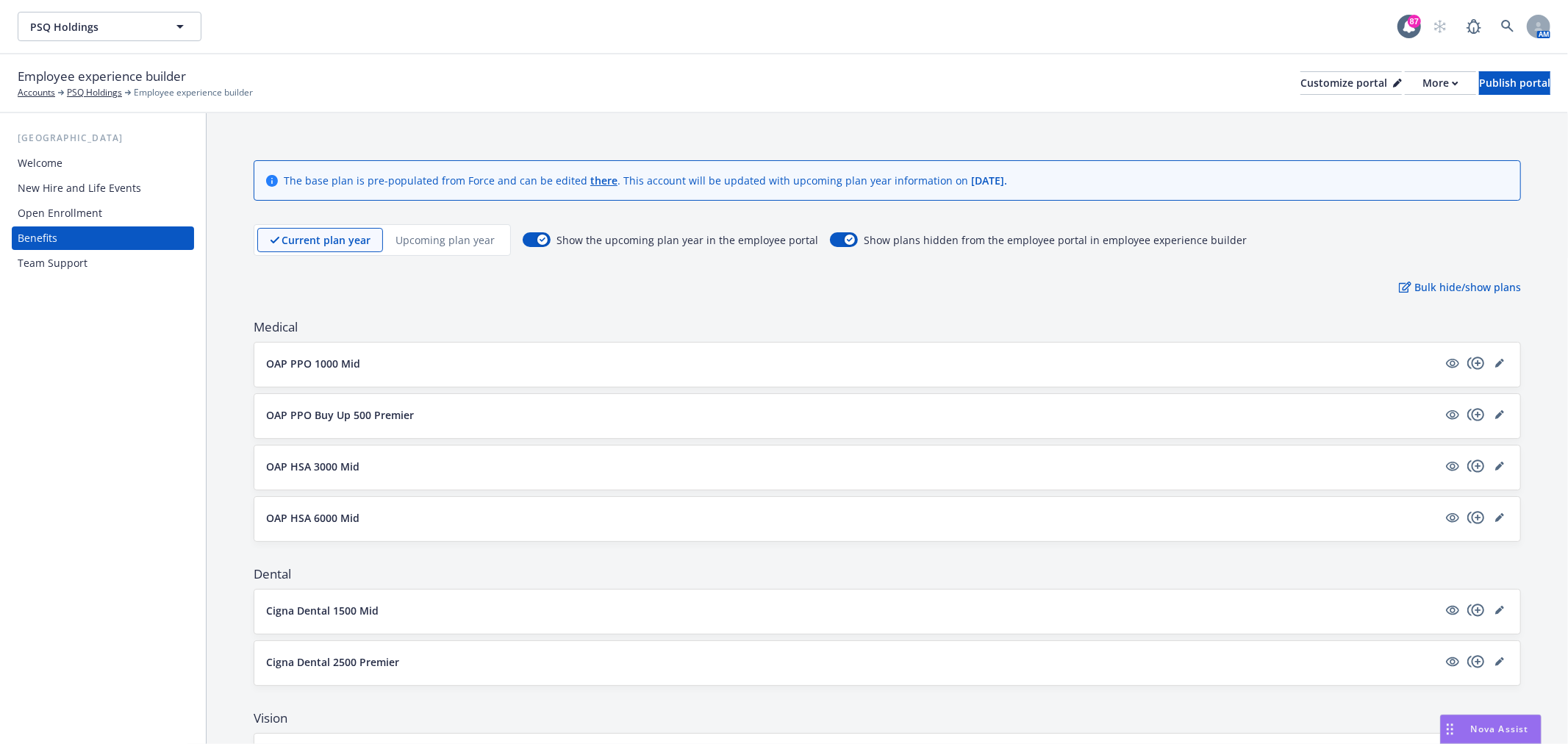
click at [424, 236] on p "Upcoming plan year" at bounding box center [445, 240] width 99 height 15
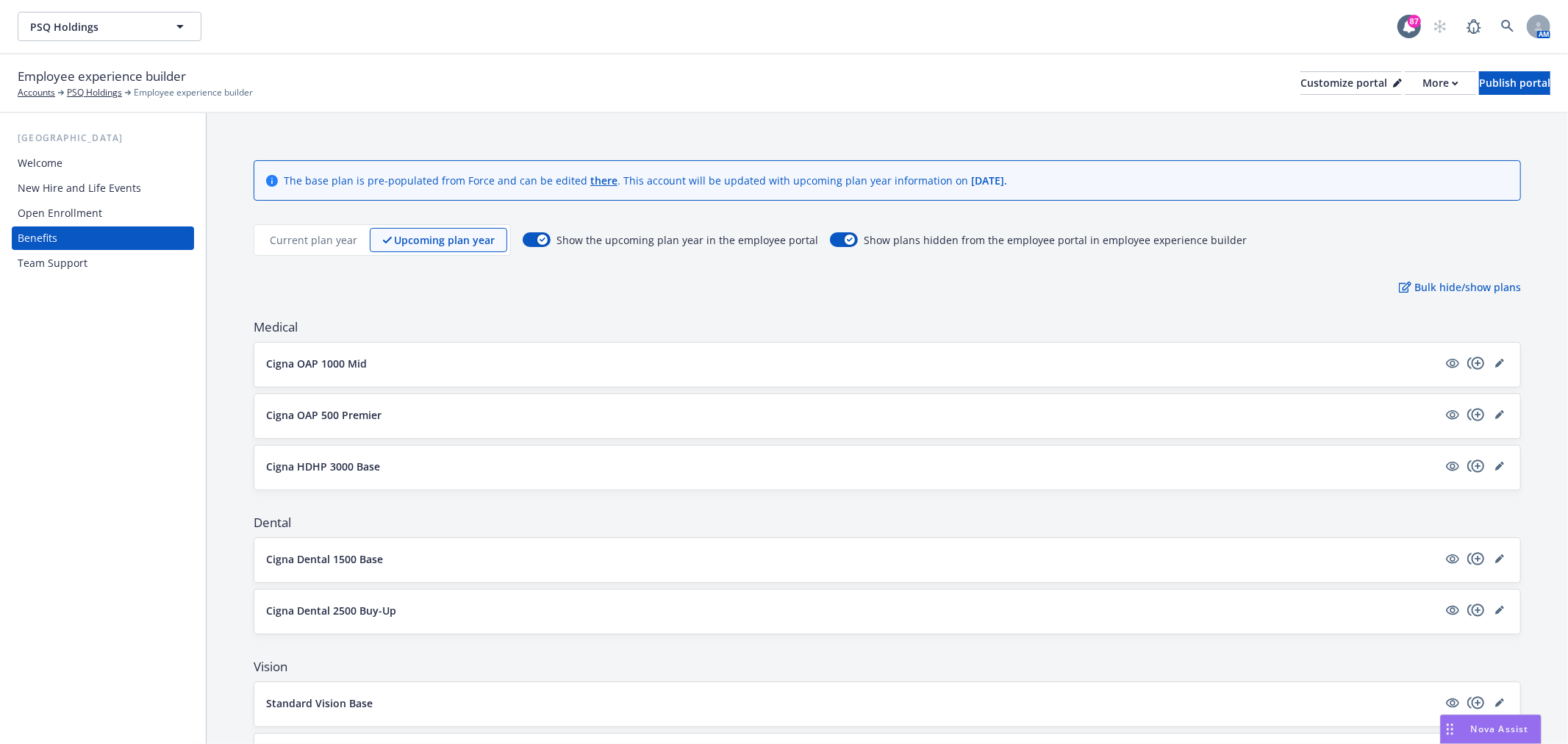
click at [45, 214] on div "Open Enrollment" at bounding box center [59, 213] width 84 height 24
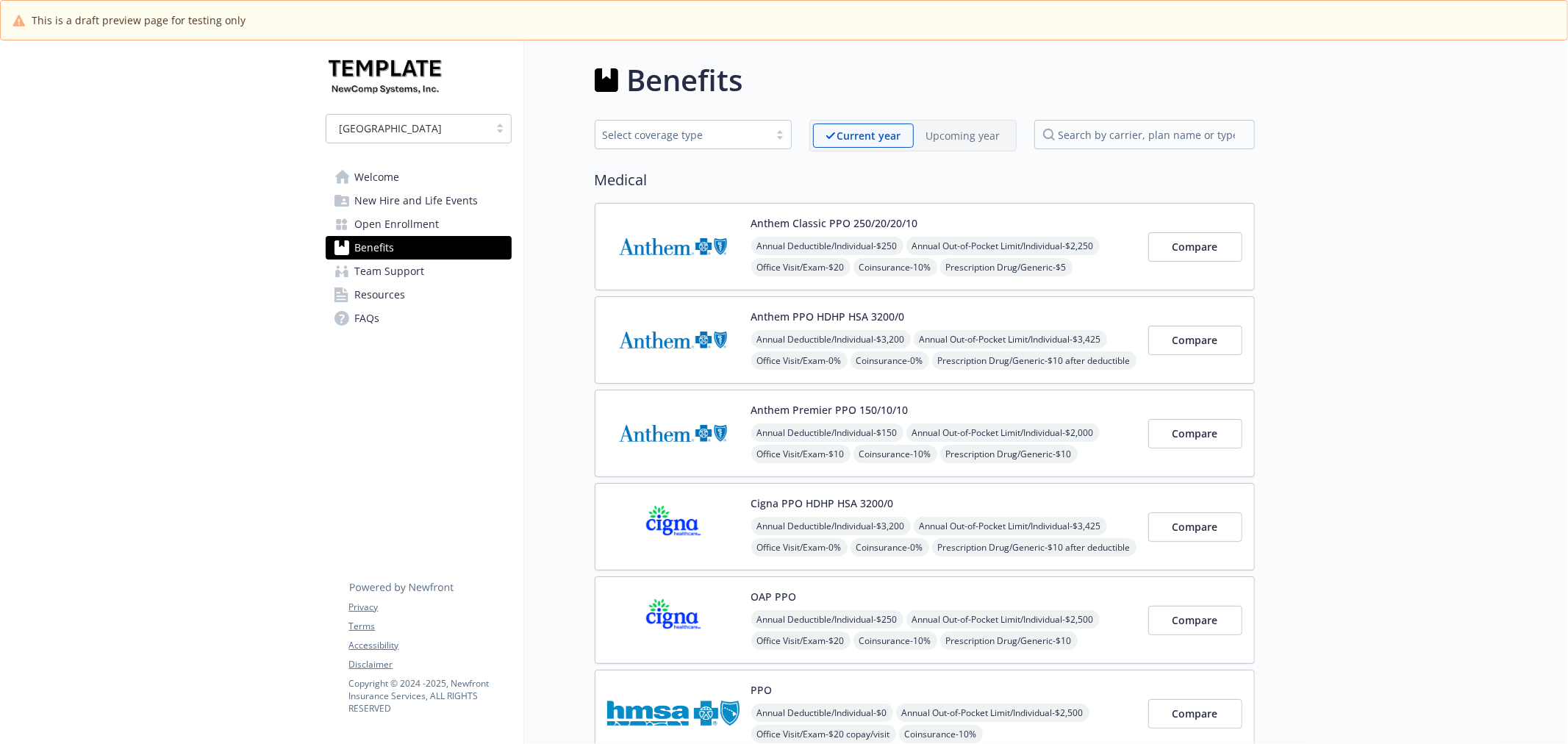
click at [413, 216] on span "Open Enrollment" at bounding box center [397, 224] width 84 height 24
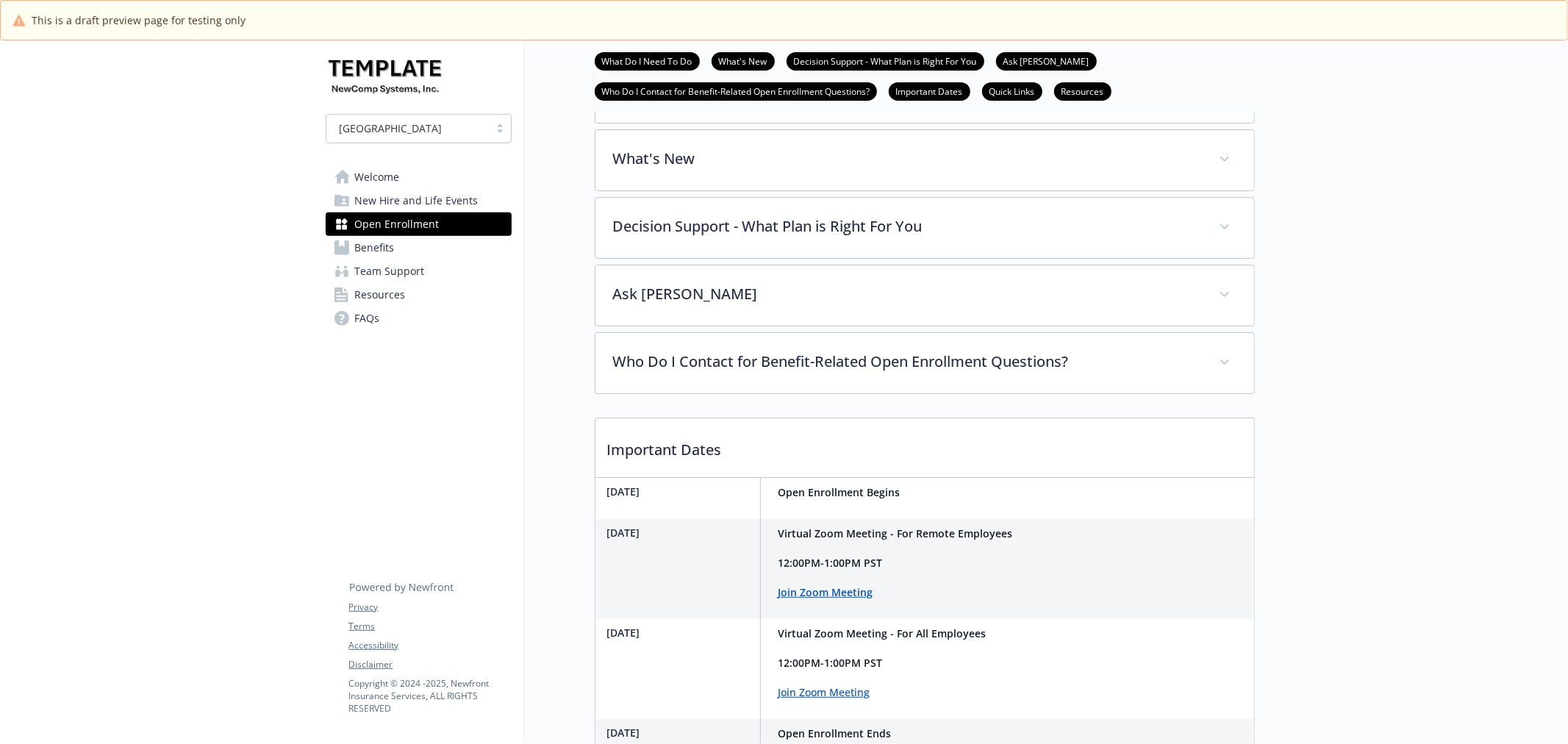
scroll to position [490, 0]
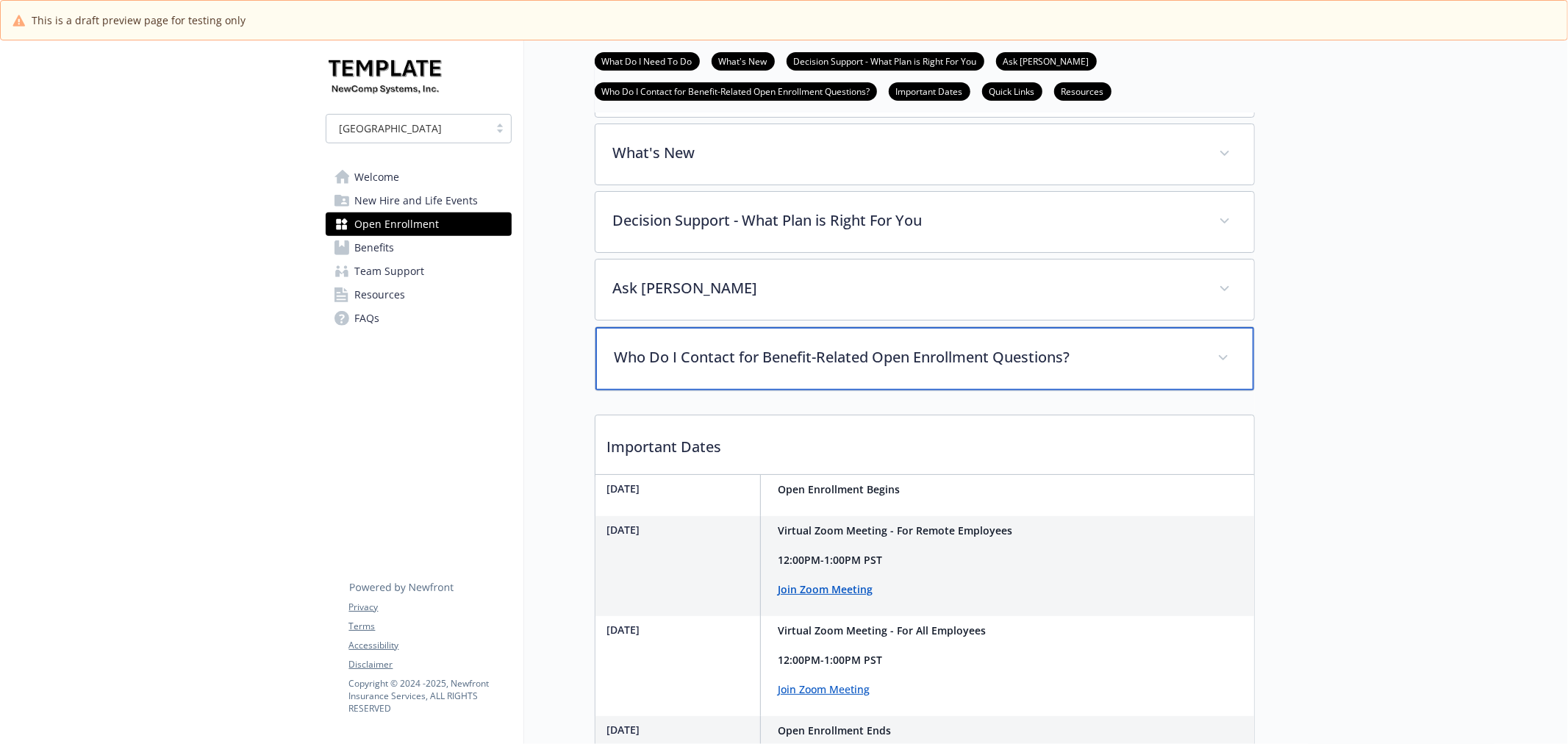
click at [880, 368] on p "Who Do I Contact for Benefit-Related Open Enrollment Questions?" at bounding box center [907, 357] width 585 height 22
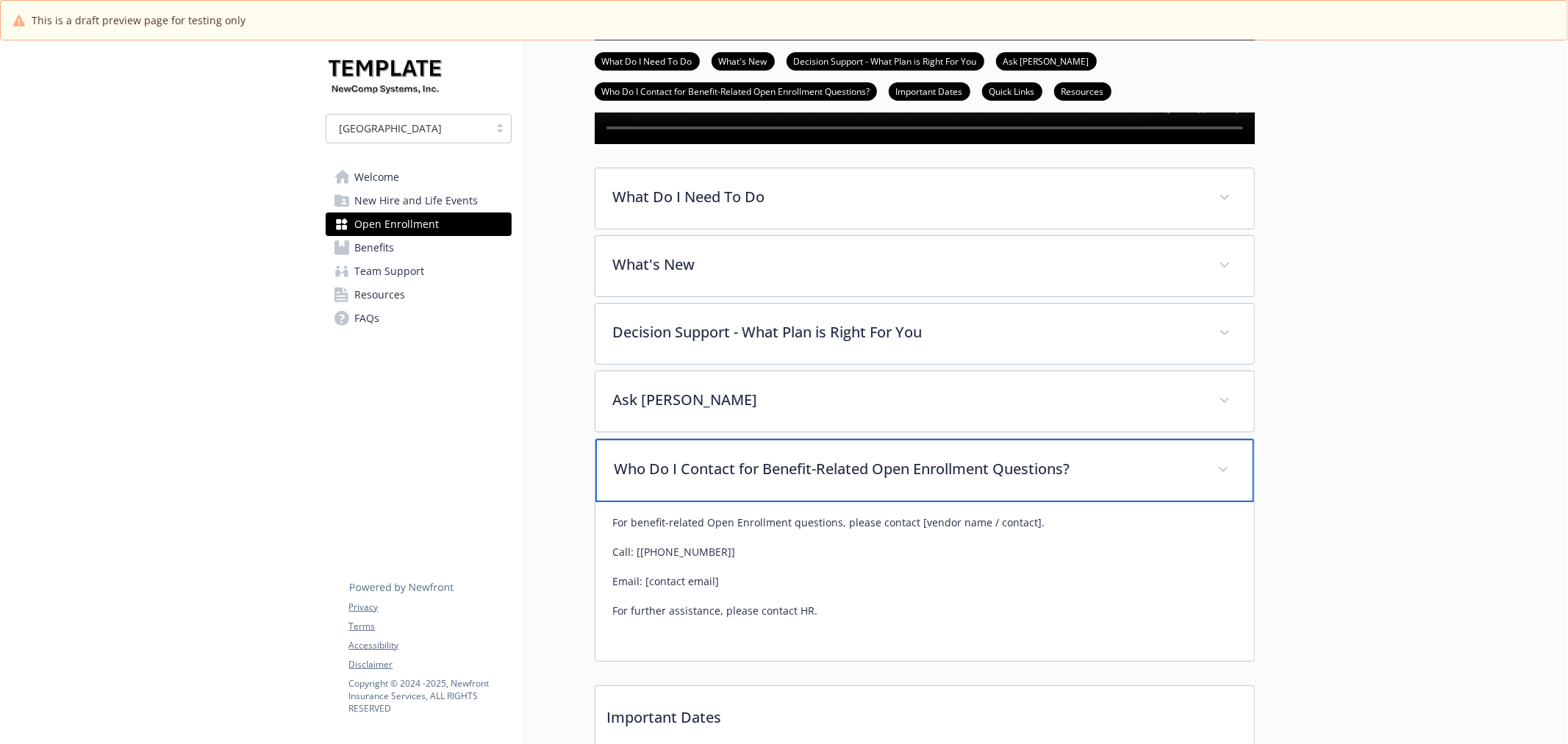
scroll to position [326, 0]
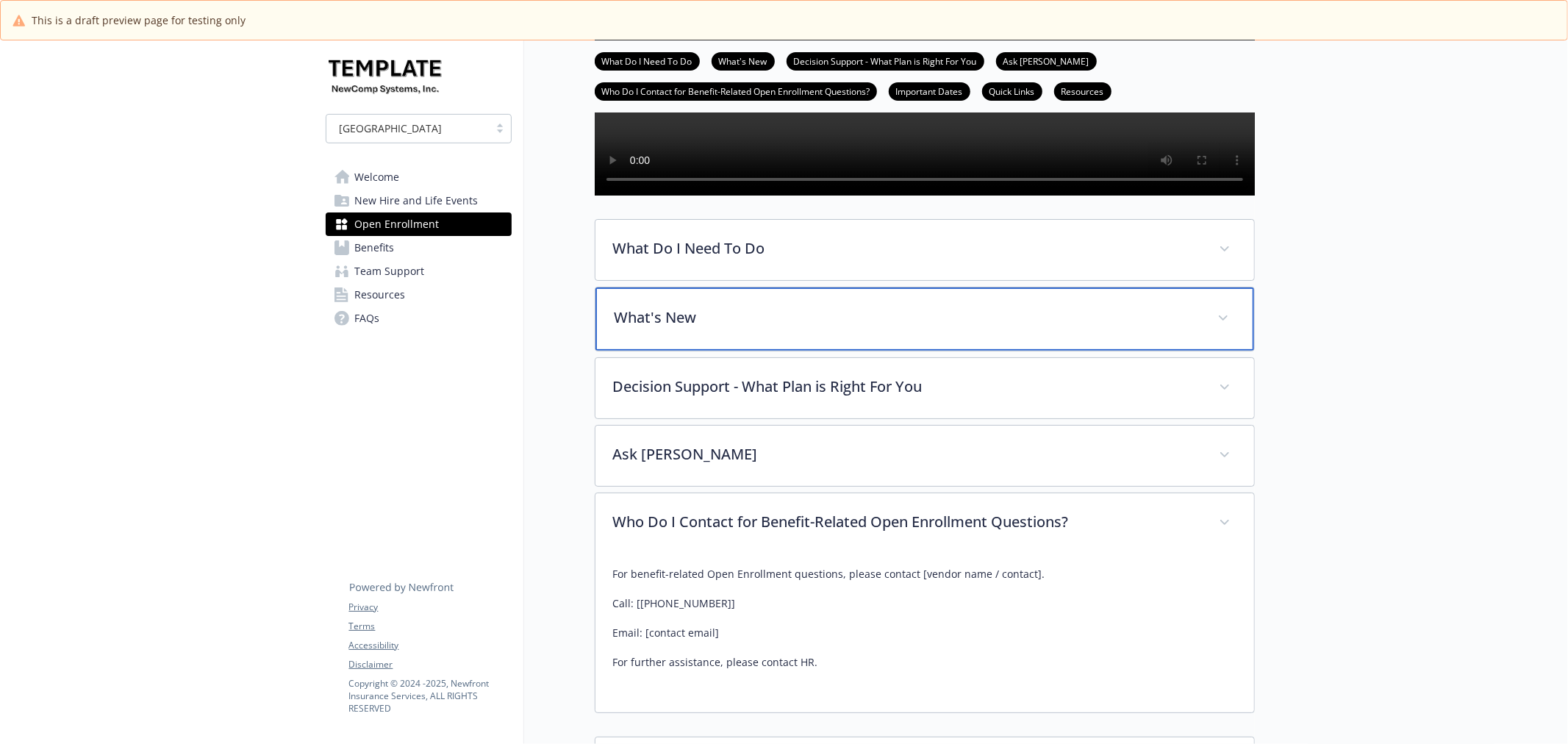
click at [861, 350] on div "What's New" at bounding box center [924, 318] width 658 height 63
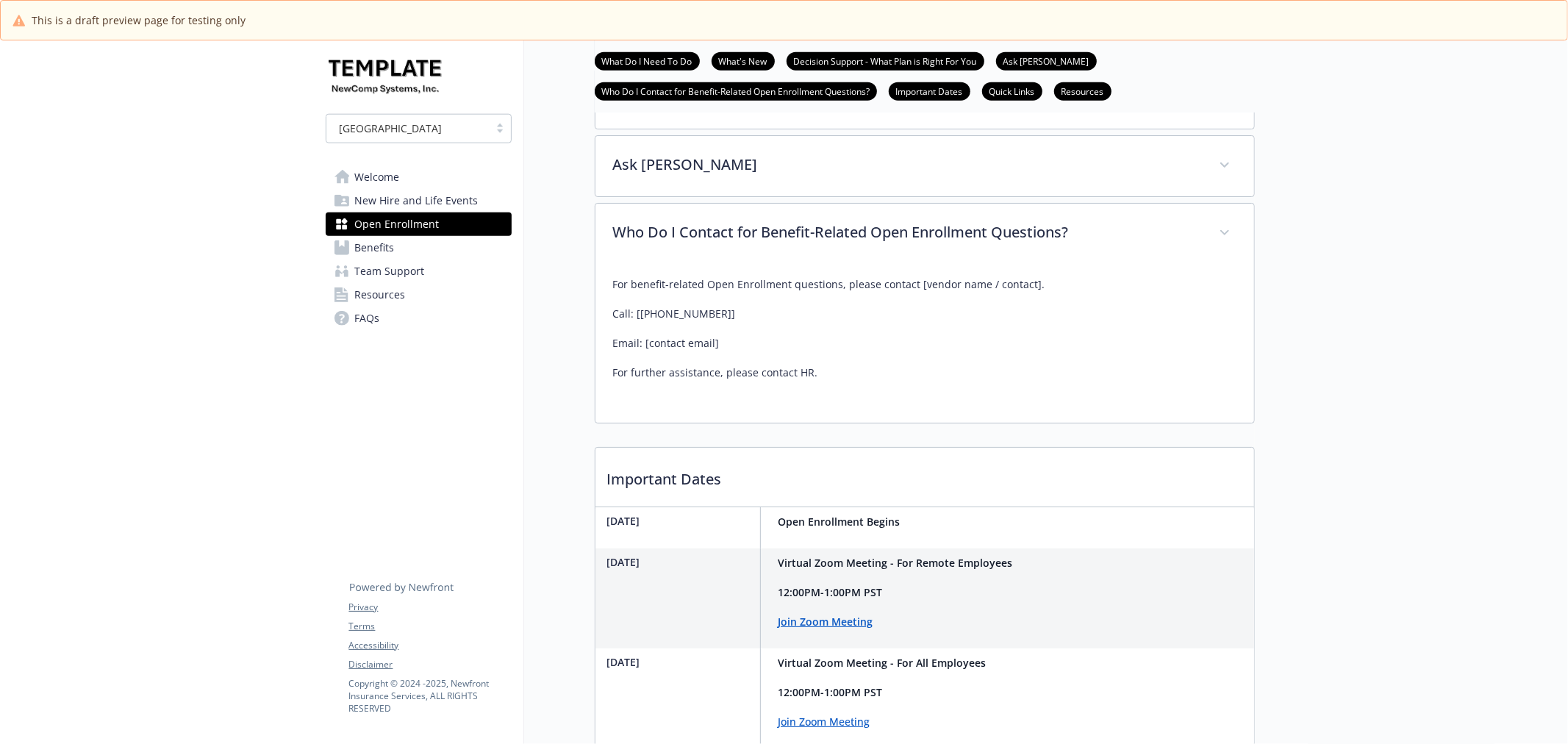
scroll to position [1470, 0]
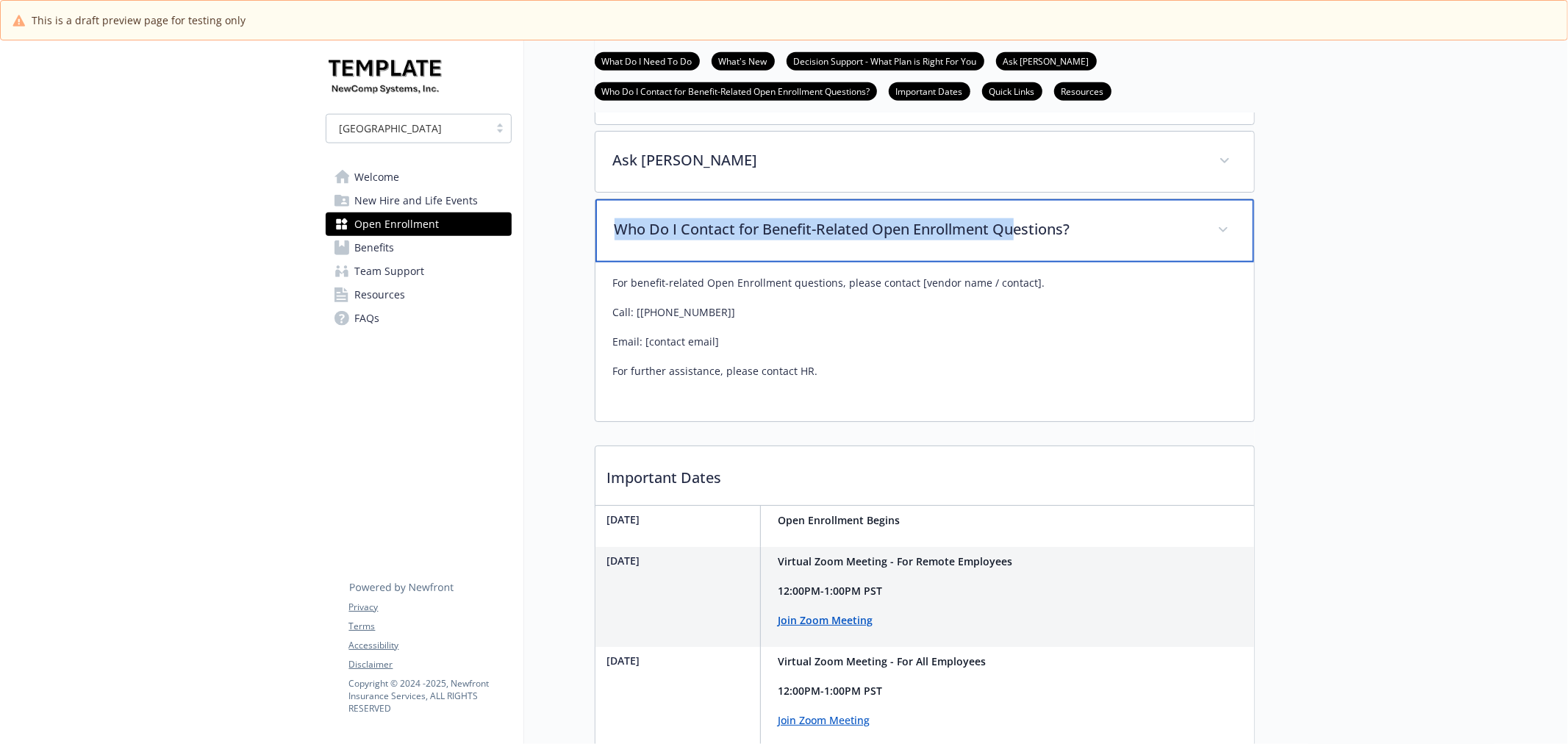
drag, startPoint x: 597, startPoint y: 252, endPoint x: 1018, endPoint y: 302, distance: 424.0
click at [1018, 262] on div "Who Do I Contact for Benefit-Related Open Enrollment Questions?" at bounding box center [924, 230] width 658 height 63
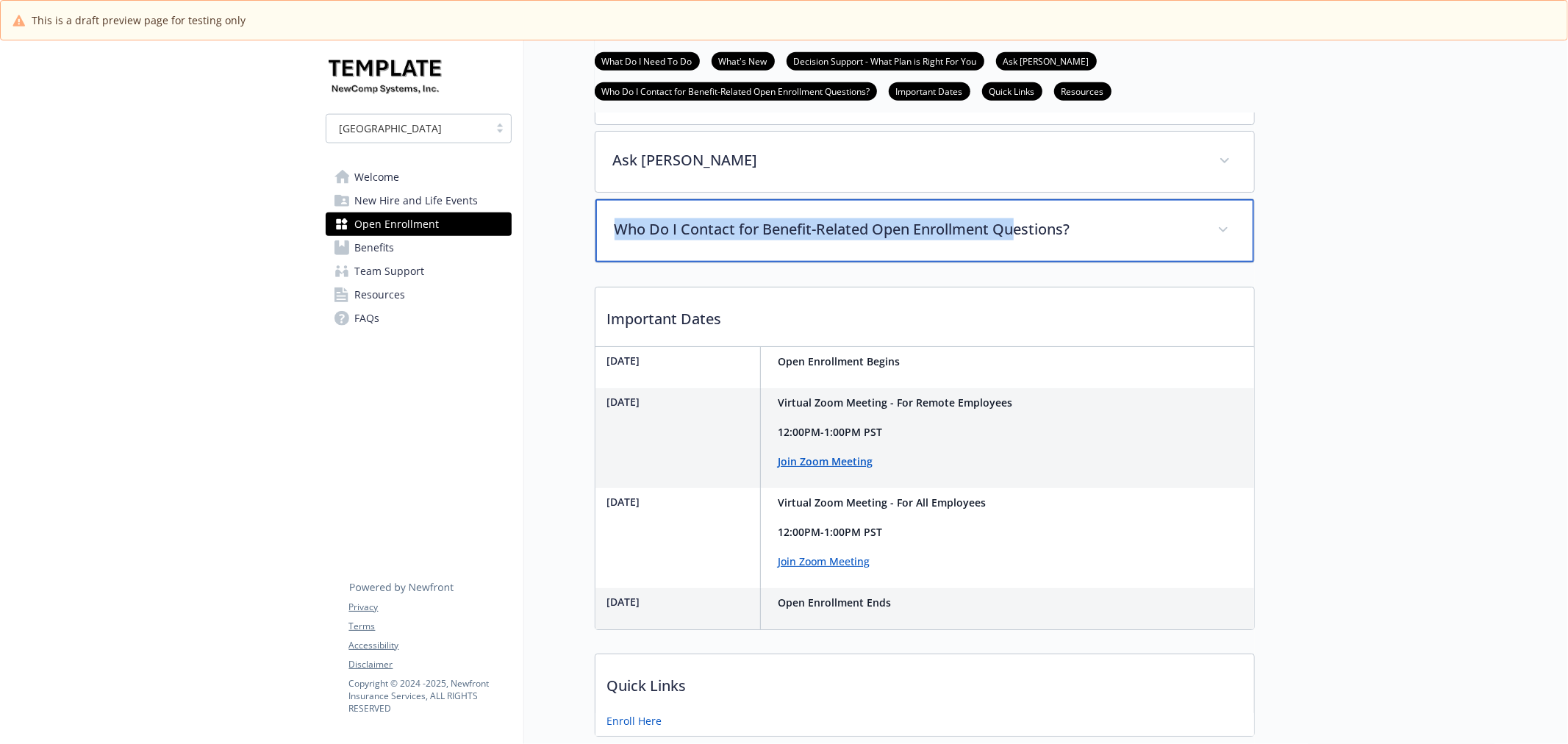
click at [946, 240] on p "Who Do I Contact for Benefit-Related Open Enrollment Questions?" at bounding box center [907, 229] width 585 height 22
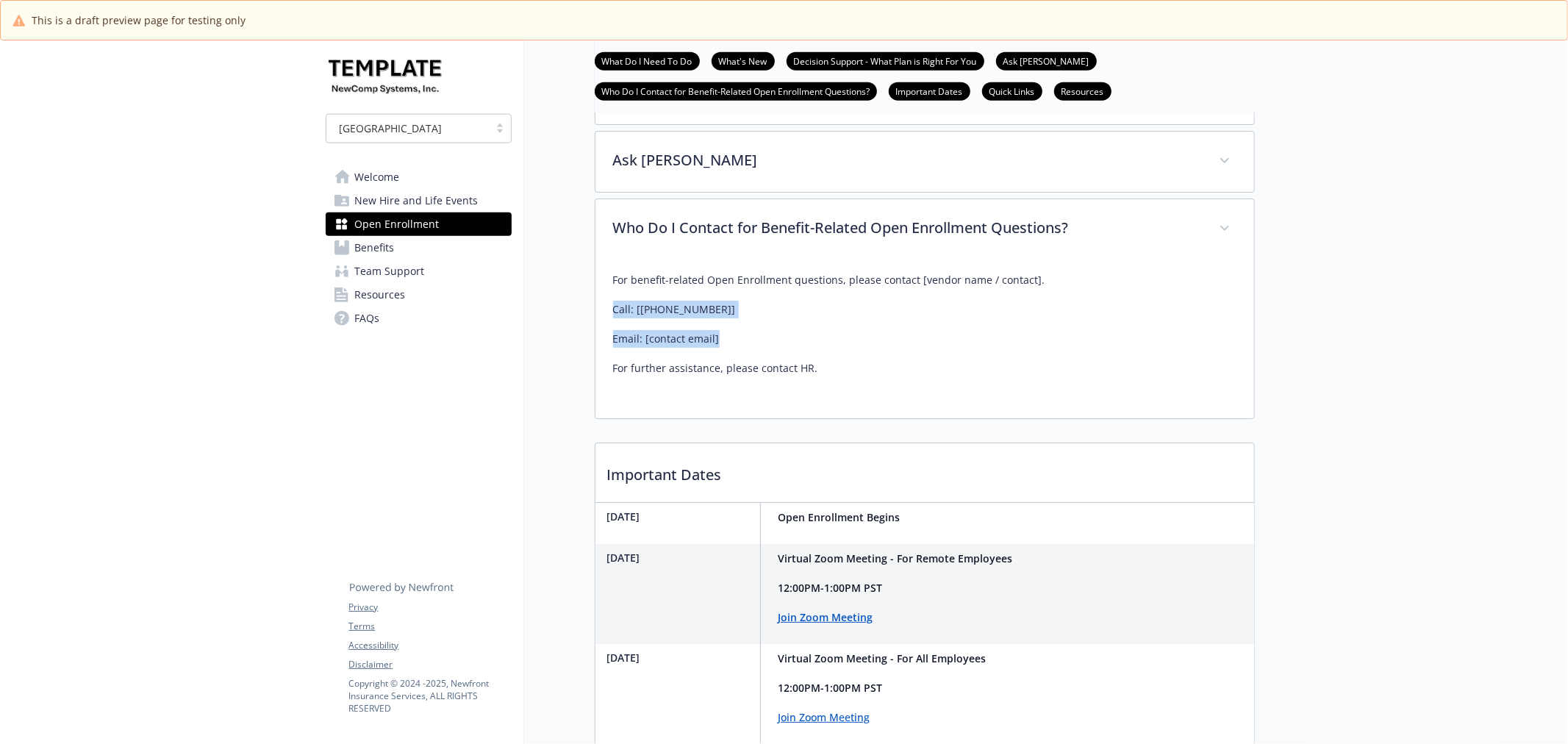
drag, startPoint x: 585, startPoint y: 336, endPoint x: 817, endPoint y: 364, distance: 233.7
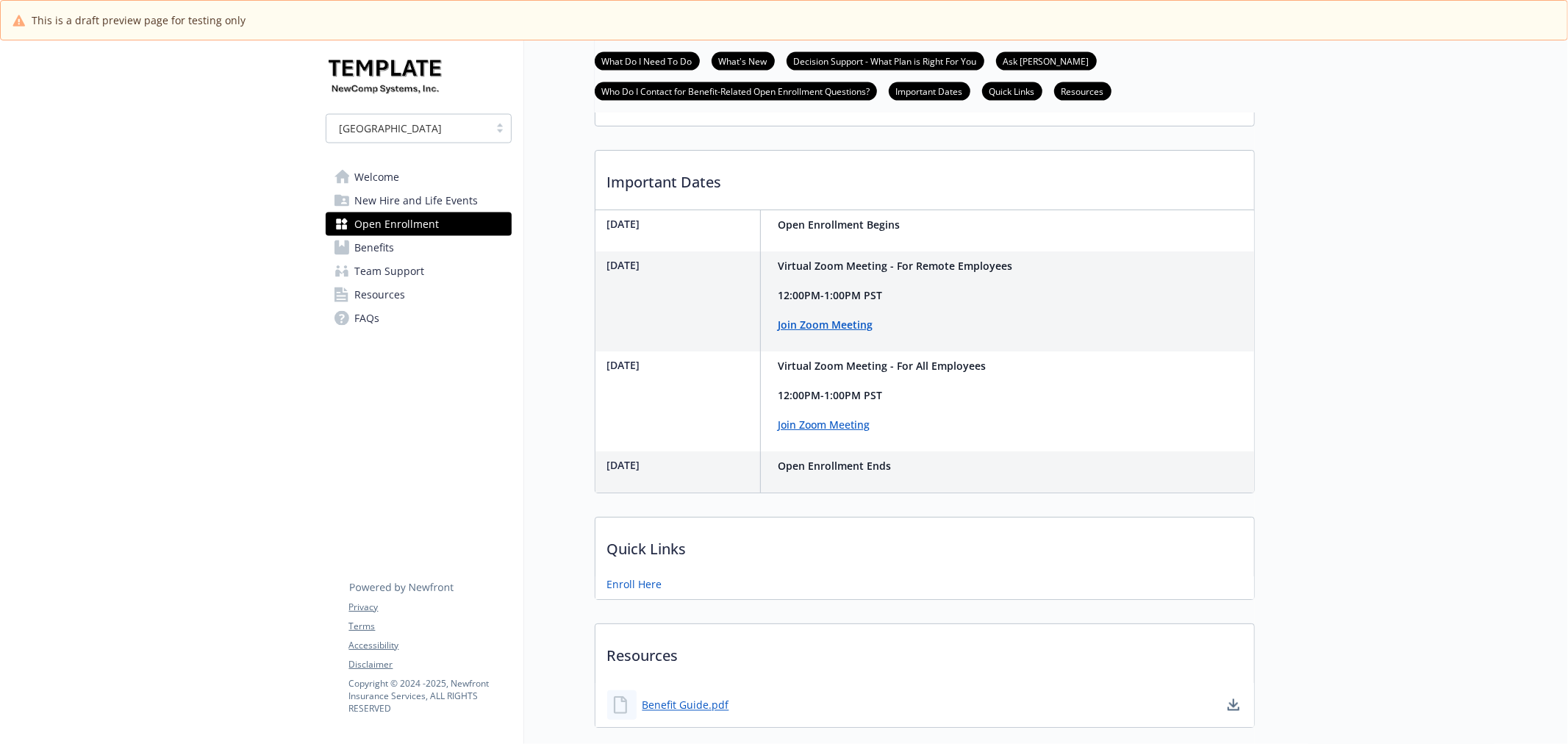
scroll to position [1796, 0]
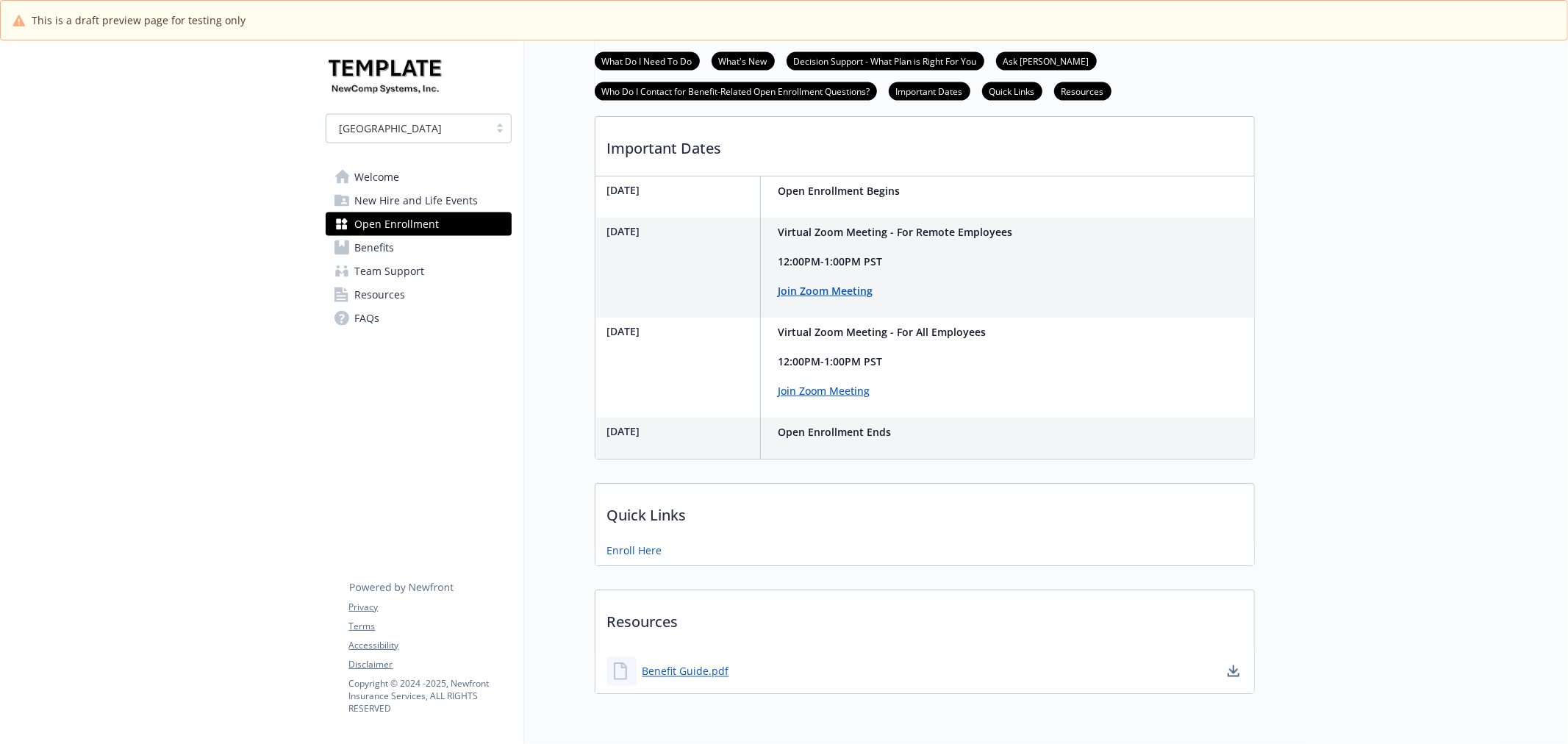
click at [373, 247] on span "Benefits" at bounding box center [374, 248] width 39 height 24
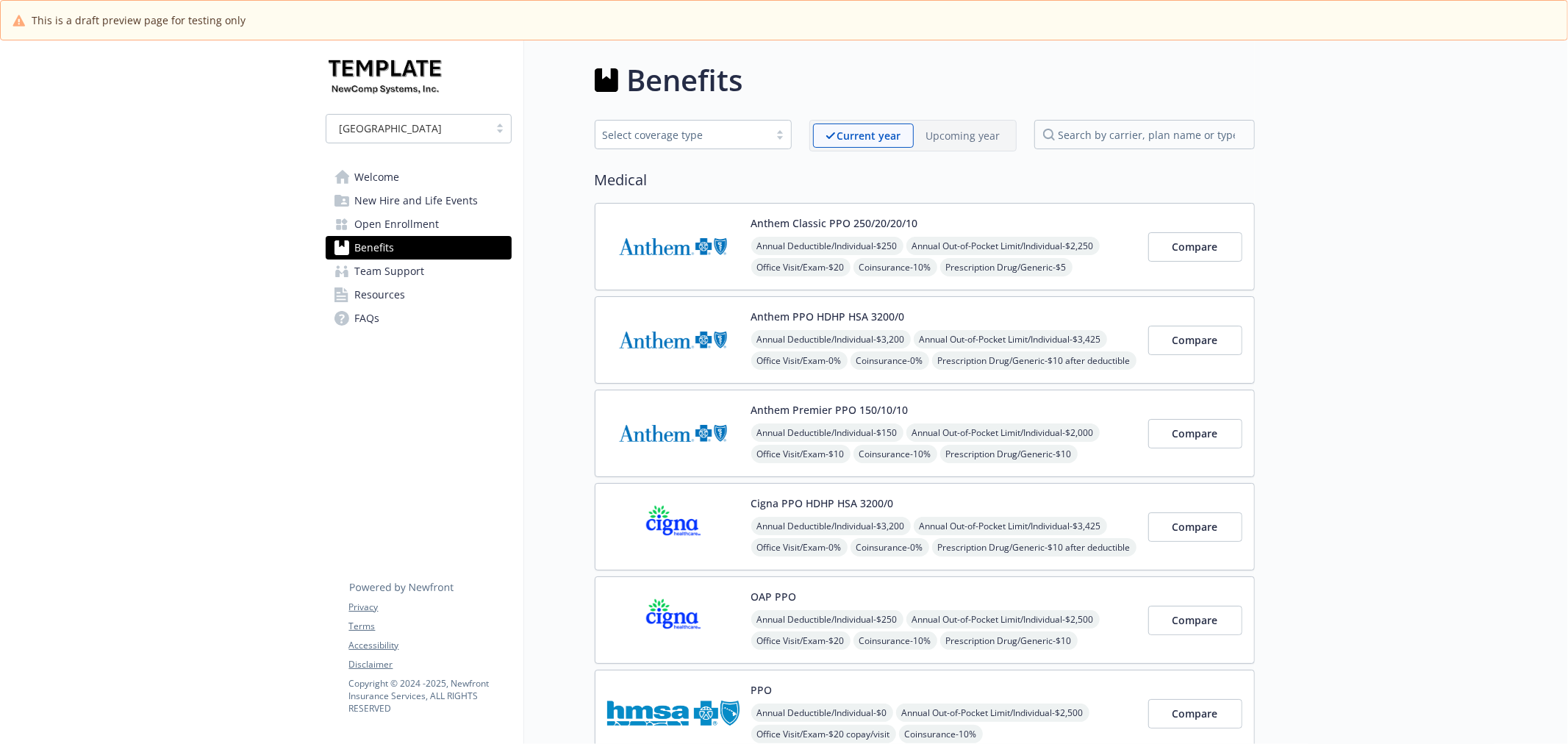
click at [976, 142] on p "Upcoming year" at bounding box center [963, 136] width 75 height 15
click at [869, 135] on p "Current year" at bounding box center [856, 136] width 62 height 15
